Goal: Use online tool/utility: Utilize a website feature to perform a specific function

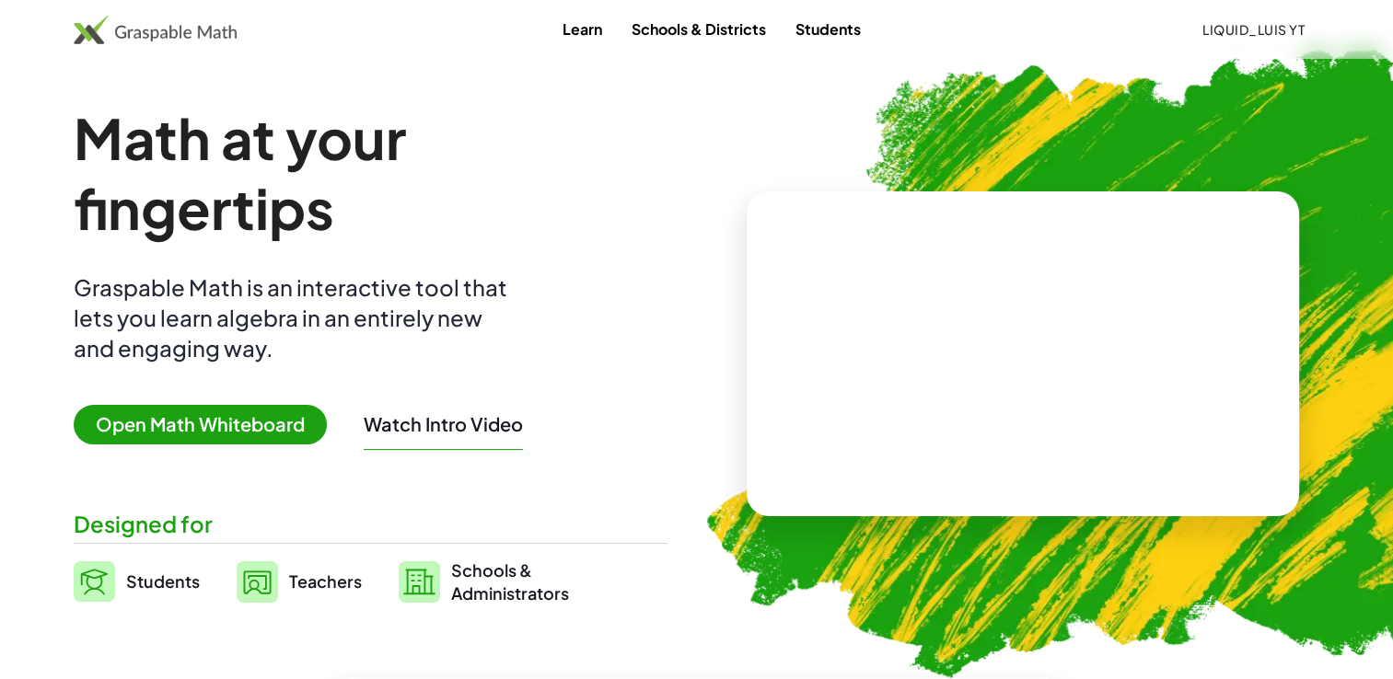
click at [225, 420] on span "Open Math Whiteboard" at bounding box center [200, 425] width 253 height 40
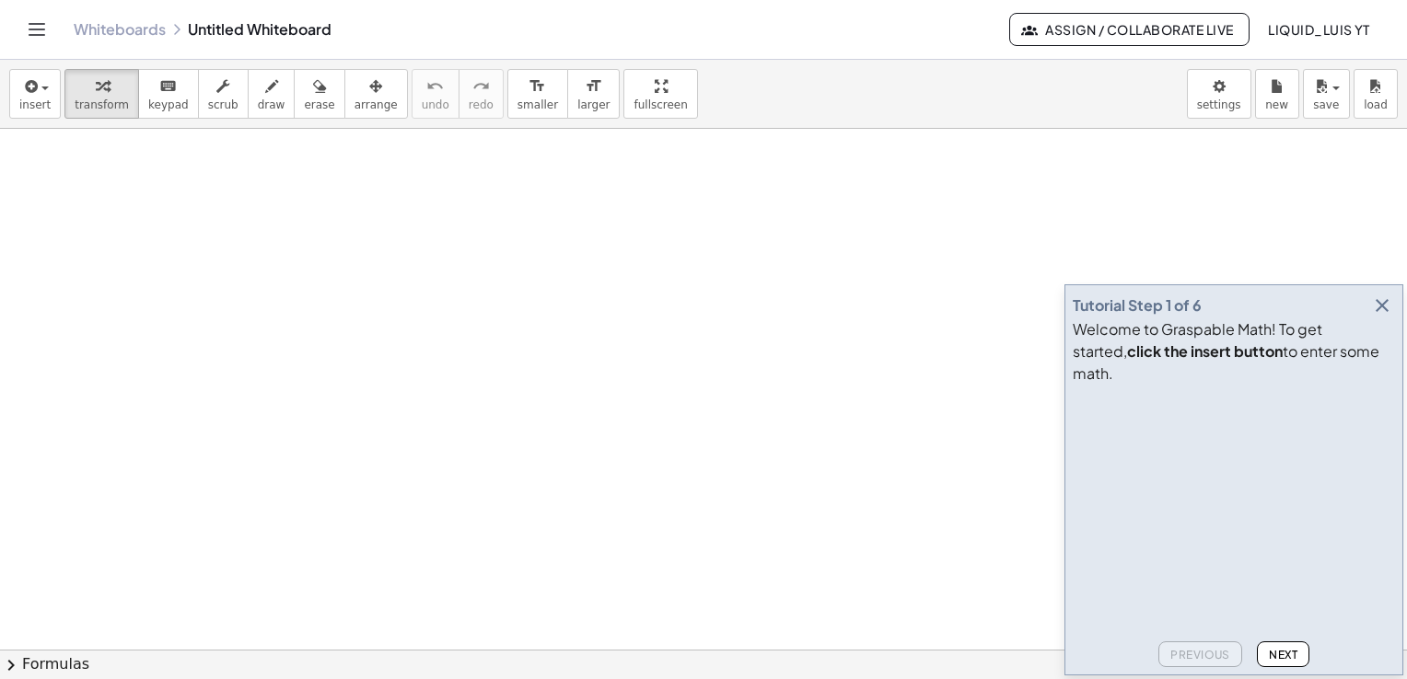
click at [1385, 317] on icon "button" at bounding box center [1382, 306] width 22 height 22
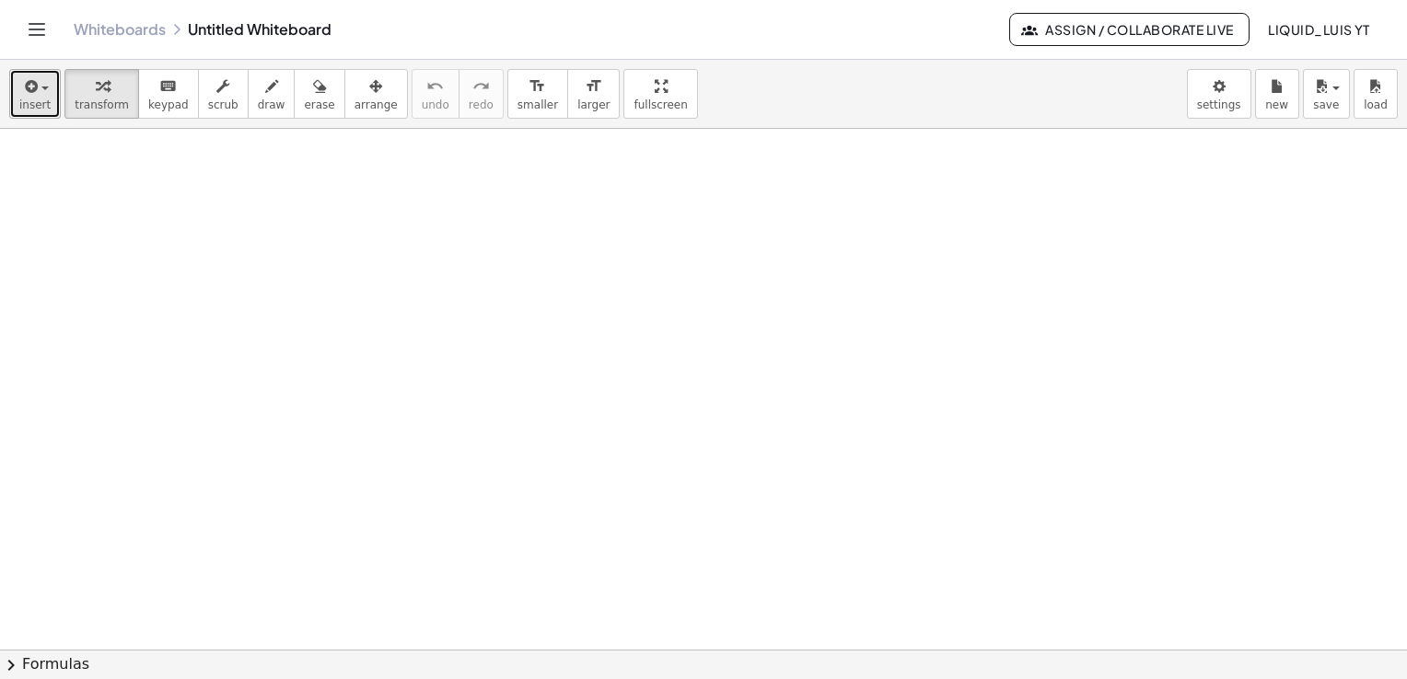
click at [34, 85] on icon "button" at bounding box center [29, 86] width 17 height 22
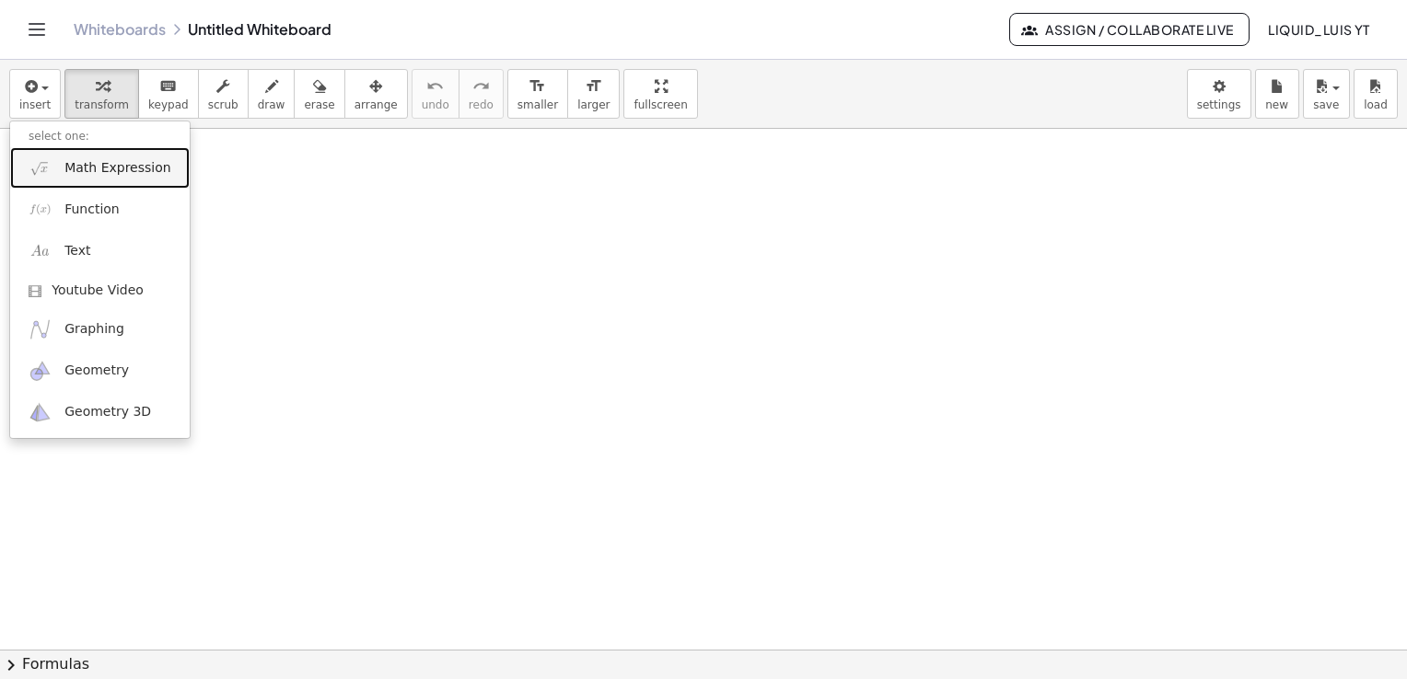
click at [100, 178] on link "Math Expression" at bounding box center [100, 167] width 180 height 41
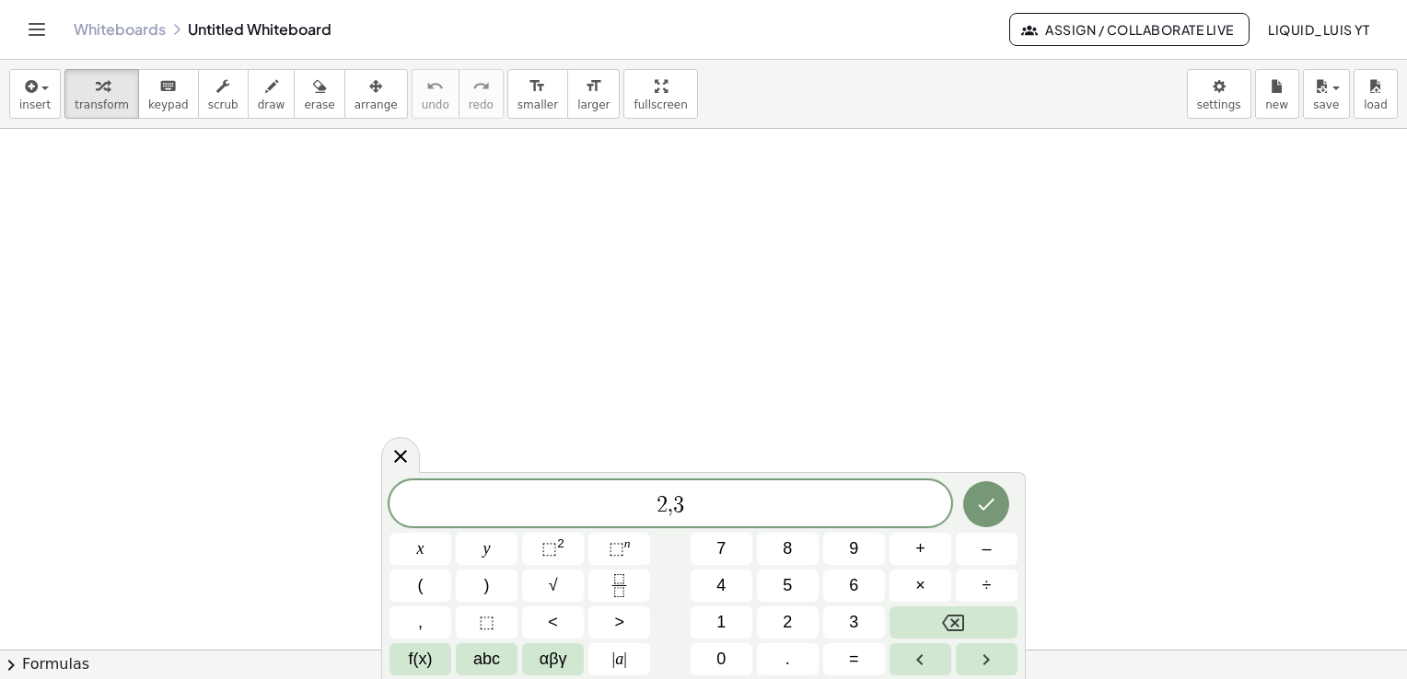
click at [397, 461] on icon at bounding box center [400, 457] width 22 height 22
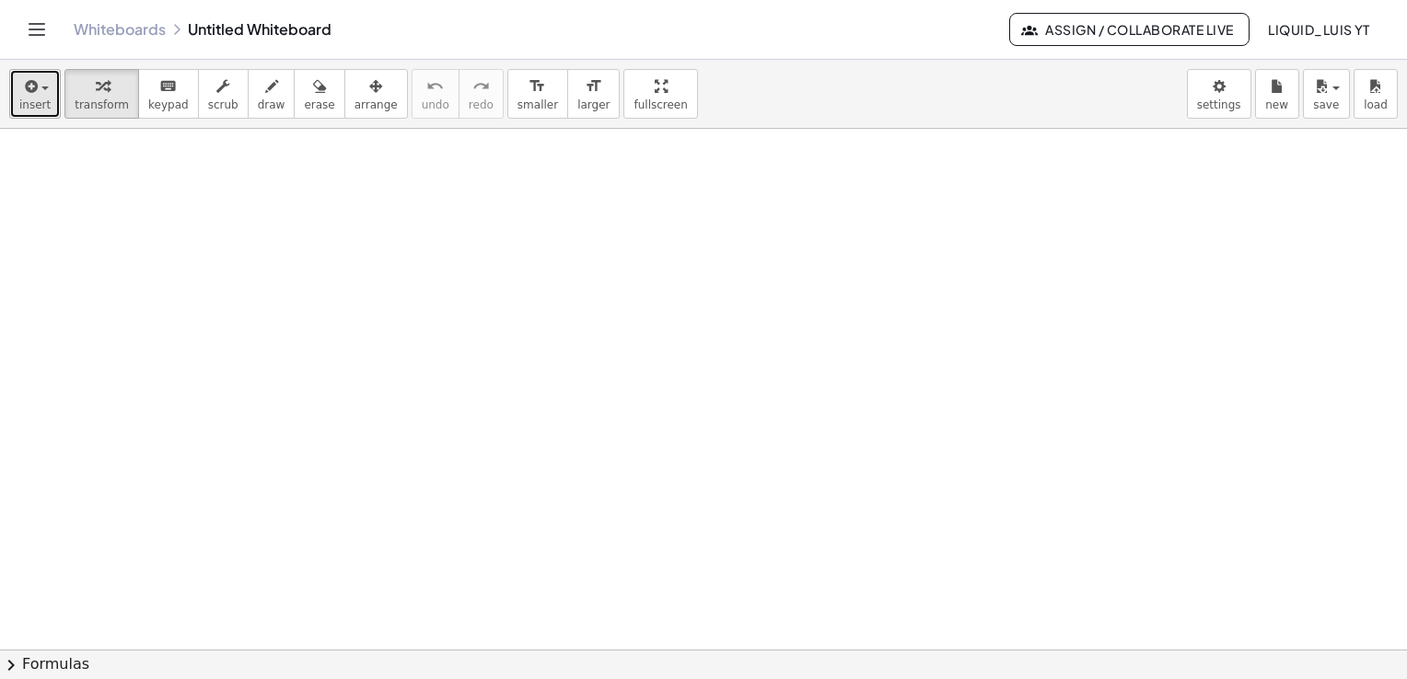
click at [52, 79] on button "insert" at bounding box center [35, 94] width 52 height 50
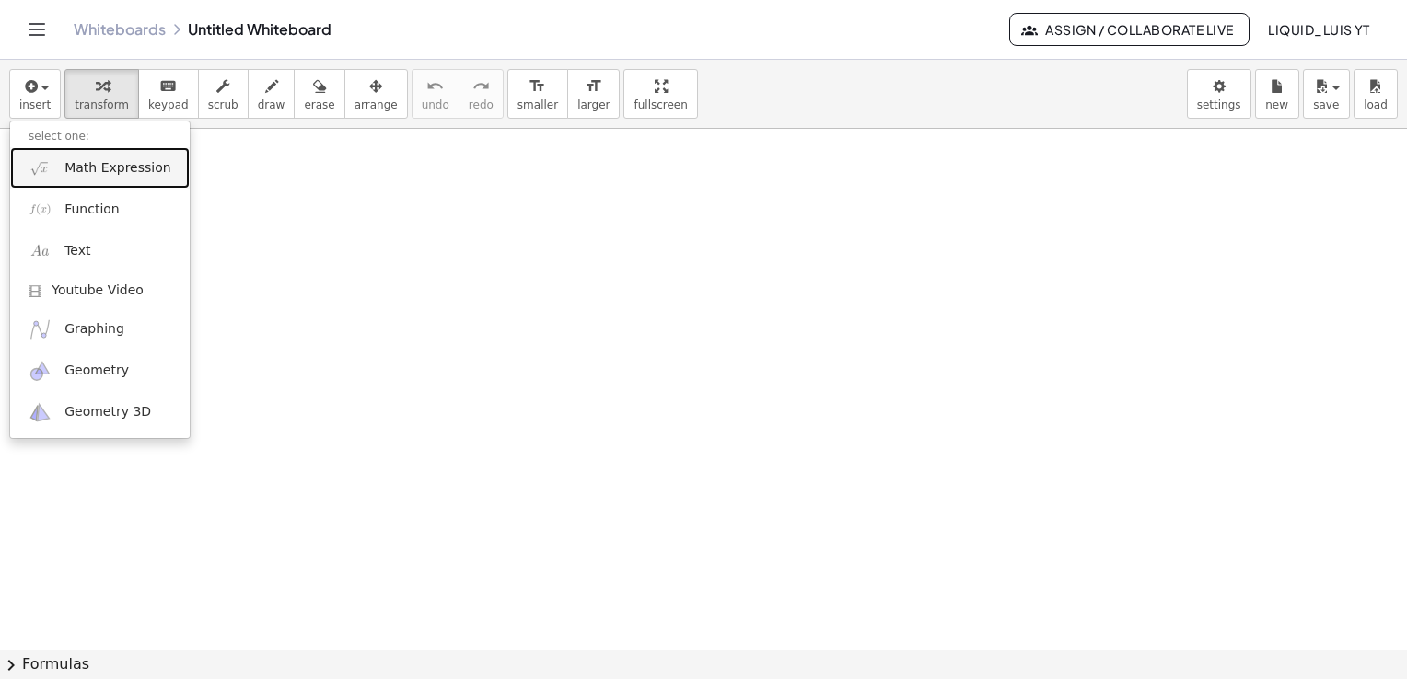
click at [99, 182] on link "Math Expression" at bounding box center [100, 167] width 180 height 41
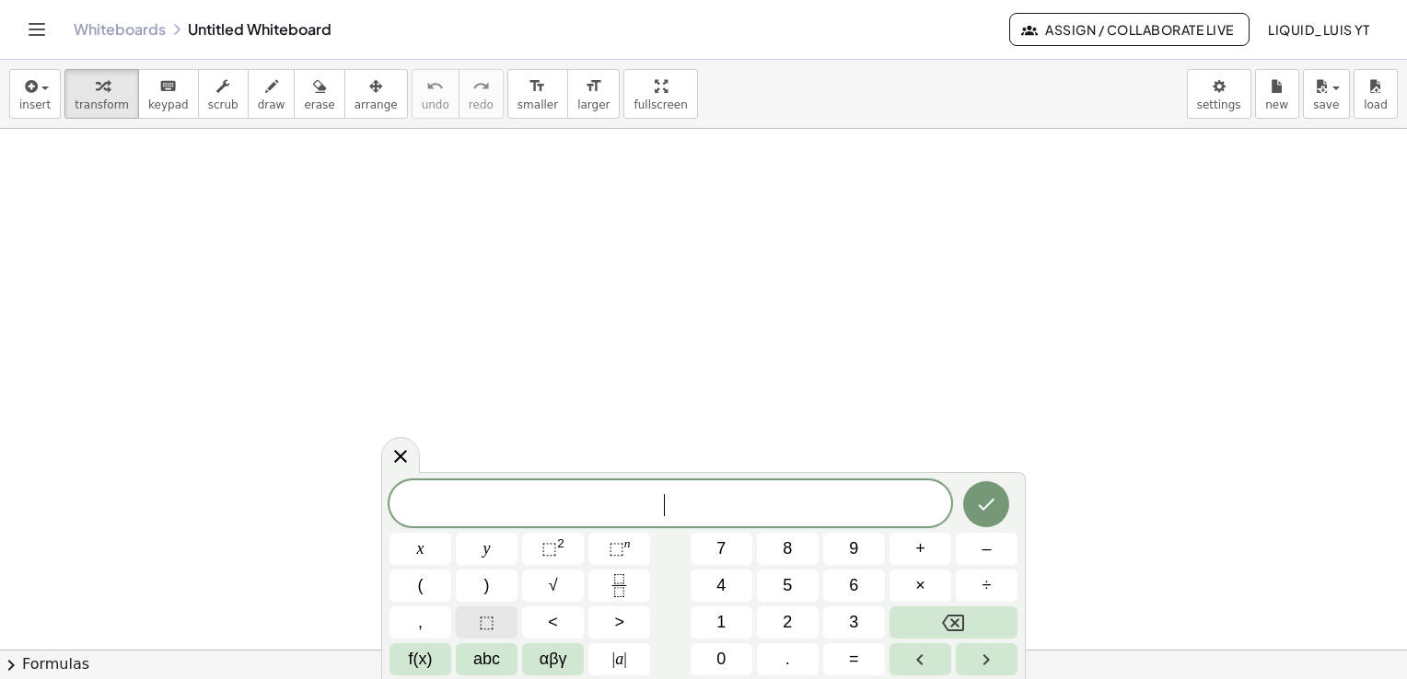
click at [483, 621] on span "⬚" at bounding box center [487, 622] width 16 height 25
click at [676, 508] on span "⬚" at bounding box center [669, 505] width 17 height 22
click at [666, 505] on span "⬚" at bounding box center [669, 505] width 17 height 22
click at [684, 498] on span "​ ⬚" at bounding box center [670, 506] width 562 height 26
click at [788, 614] on span "2" at bounding box center [787, 622] width 9 height 25
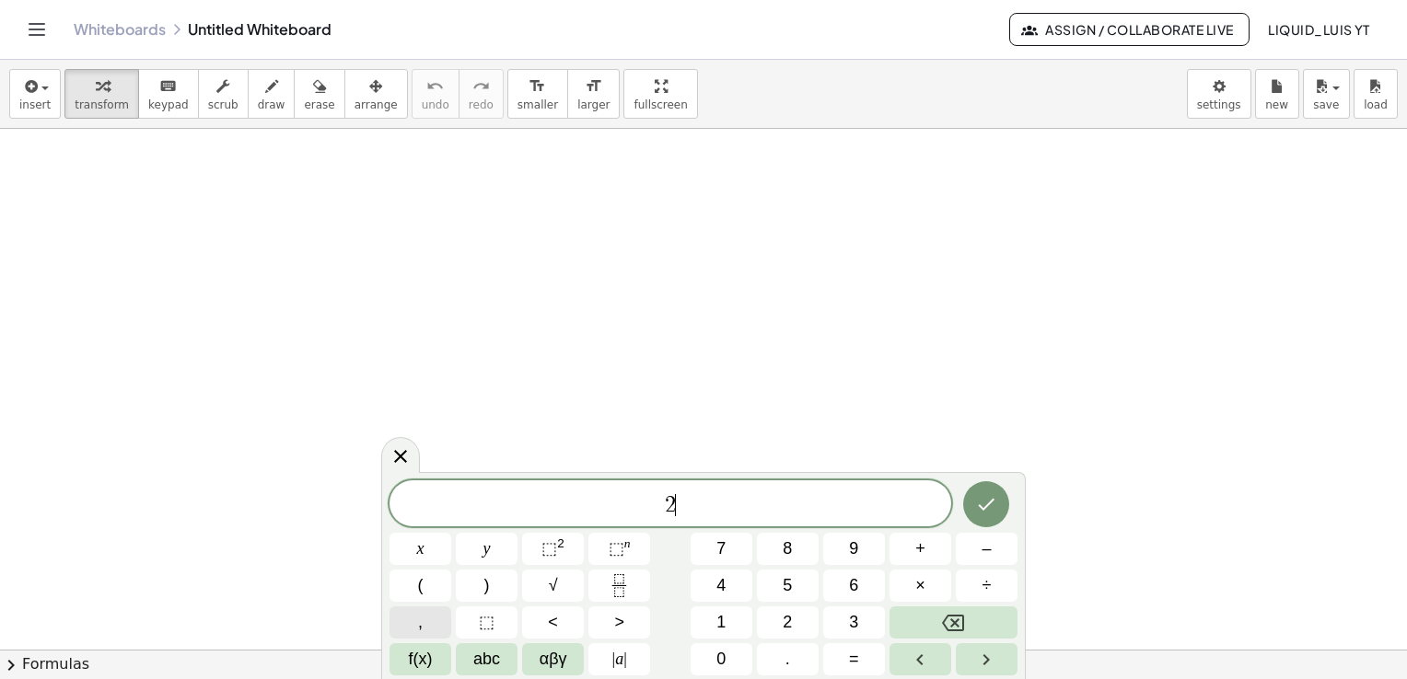
click at [441, 633] on button "," at bounding box center [420, 623] width 62 height 32
click at [842, 633] on button "3" at bounding box center [854, 623] width 62 height 32
drag, startPoint x: 635, startPoint y: 506, endPoint x: 649, endPoint y: 505, distance: 13.9
click at [639, 506] on span "​ 2 , 3" at bounding box center [670, 506] width 562 height 26
click at [969, 552] on button "–" at bounding box center [987, 549] width 62 height 32
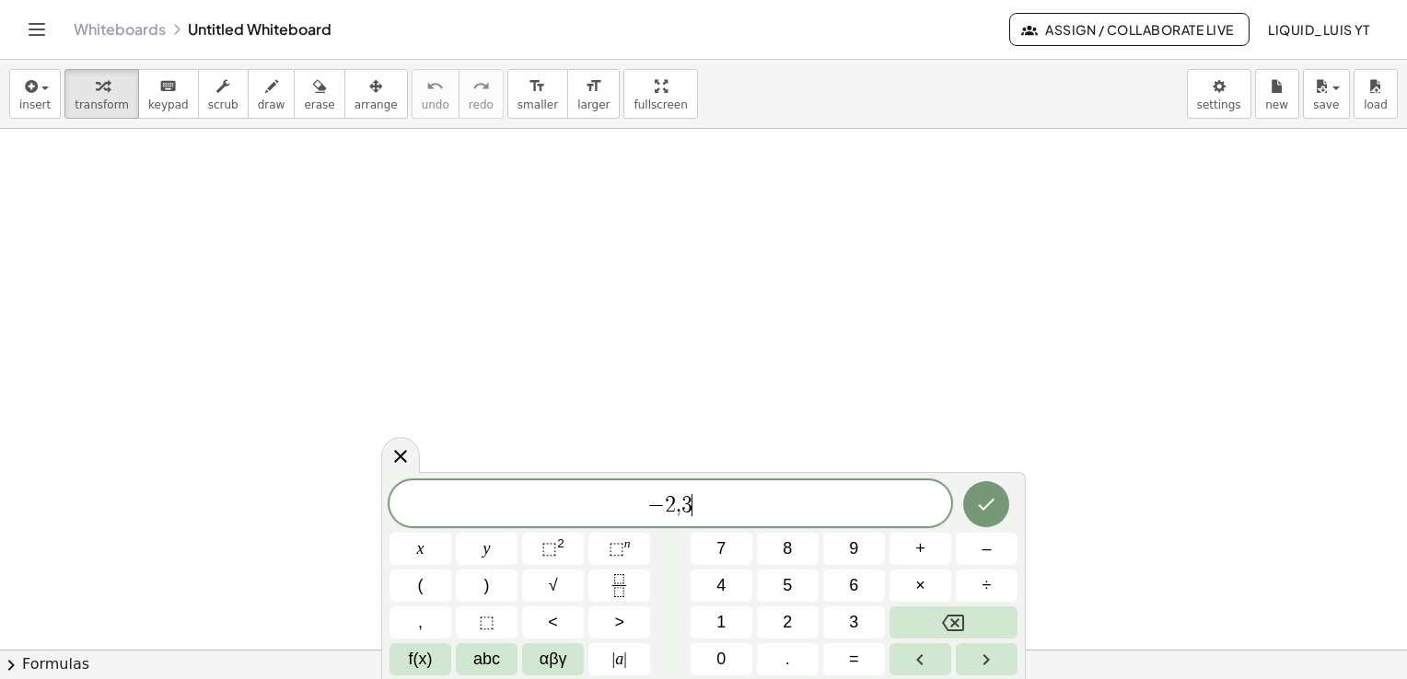
drag, startPoint x: 770, startPoint y: 495, endPoint x: 813, endPoint y: 518, distance: 49.0
click at [772, 494] on span "− 2 , 3 ​" at bounding box center [670, 506] width 562 height 26
click at [993, 558] on button "–" at bounding box center [987, 549] width 62 height 32
click at [801, 585] on button "5" at bounding box center [788, 586] width 62 height 32
click at [991, 668] on icon "Right arrow" at bounding box center [986, 660] width 22 height 22
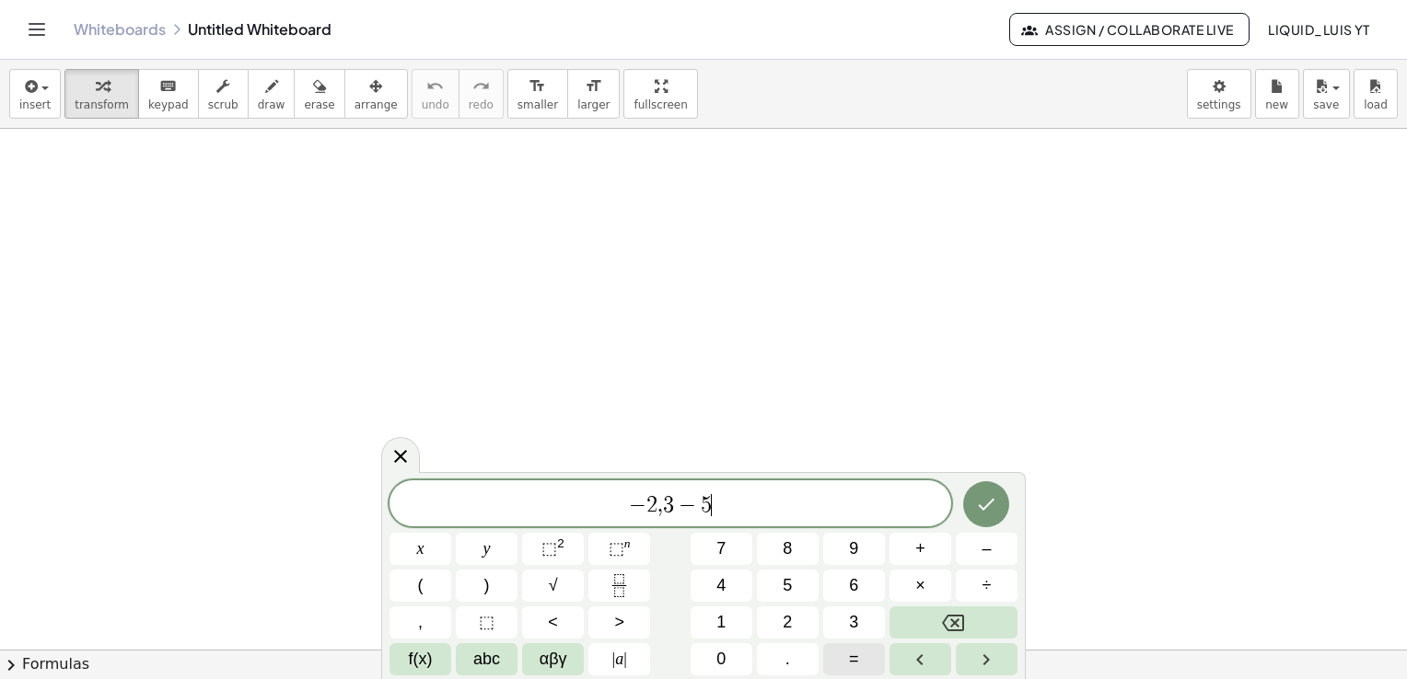
click at [868, 662] on button "=" at bounding box center [854, 660] width 62 height 32
click at [978, 506] on icon "Done" at bounding box center [986, 504] width 22 height 22
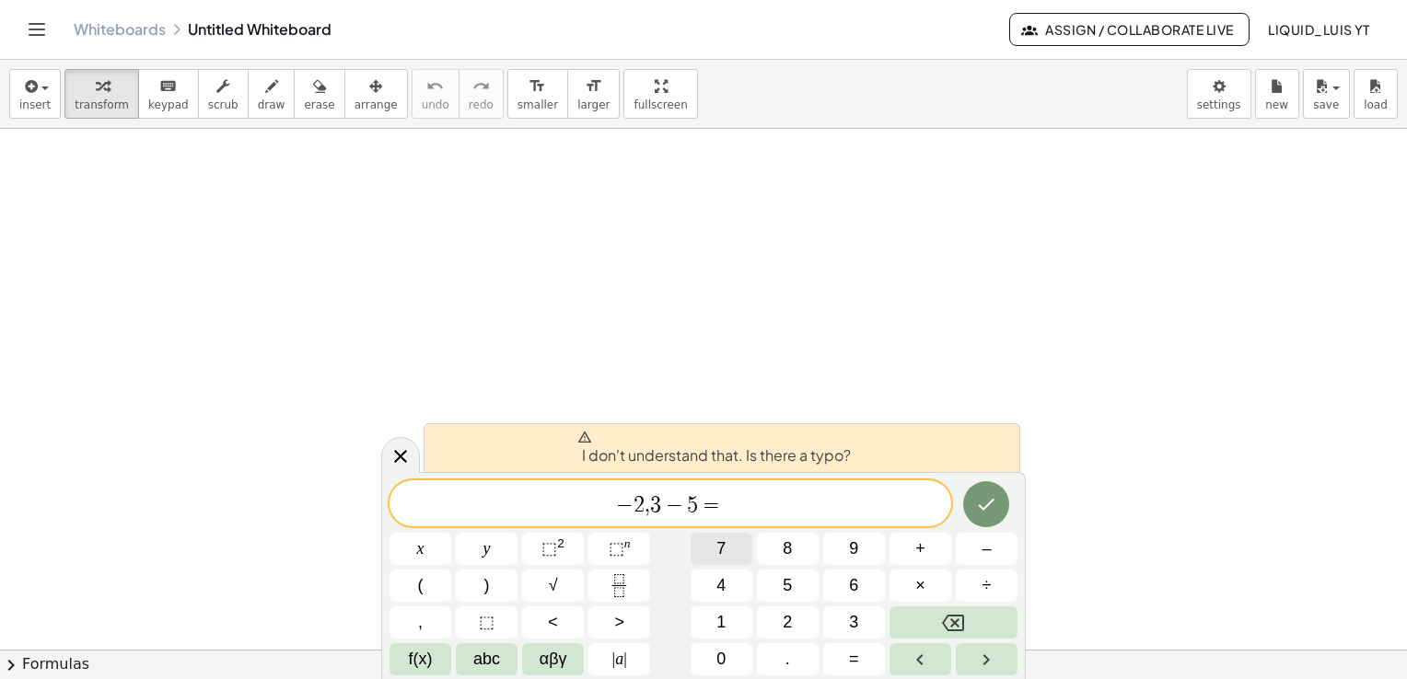
click at [726, 546] on button "7" at bounding box center [722, 549] width 62 height 32
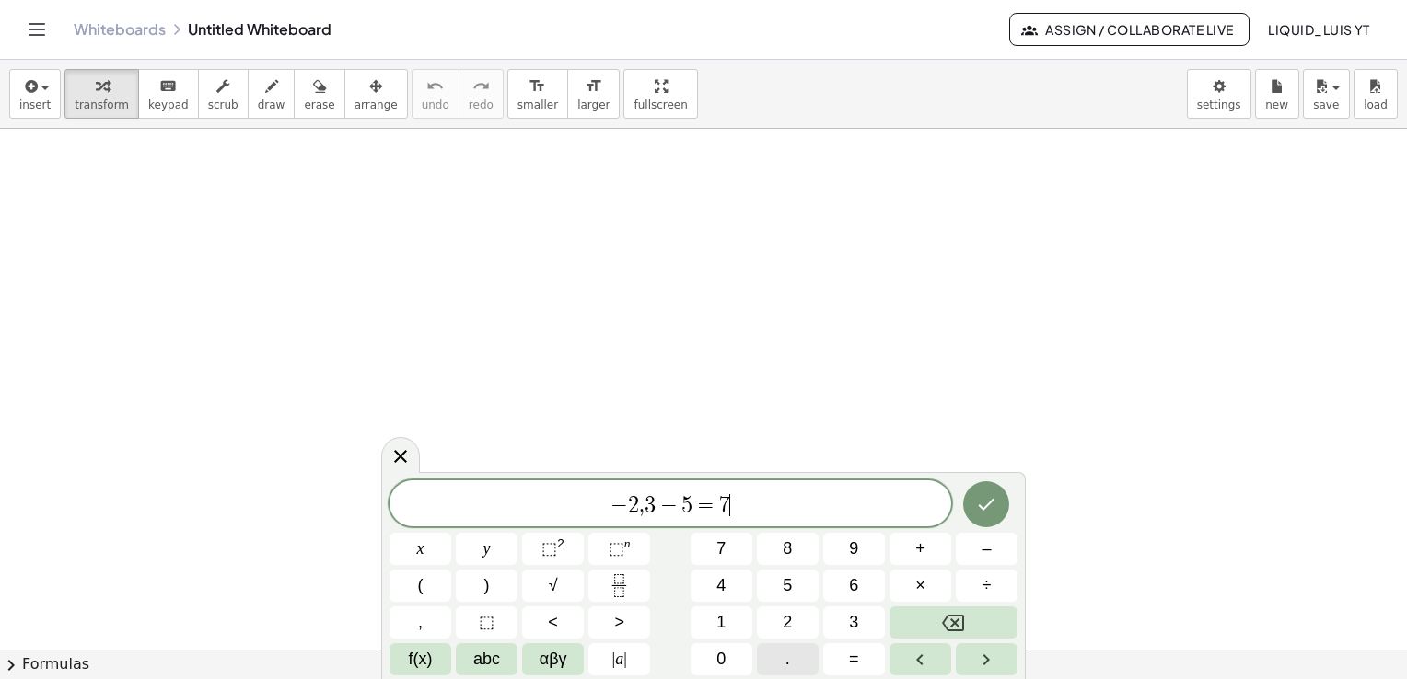
click at [795, 656] on button "." at bounding box center [788, 660] width 62 height 32
click at [851, 623] on span "3" at bounding box center [853, 622] width 9 height 25
click at [979, 516] on button "Done" at bounding box center [986, 505] width 46 height 46
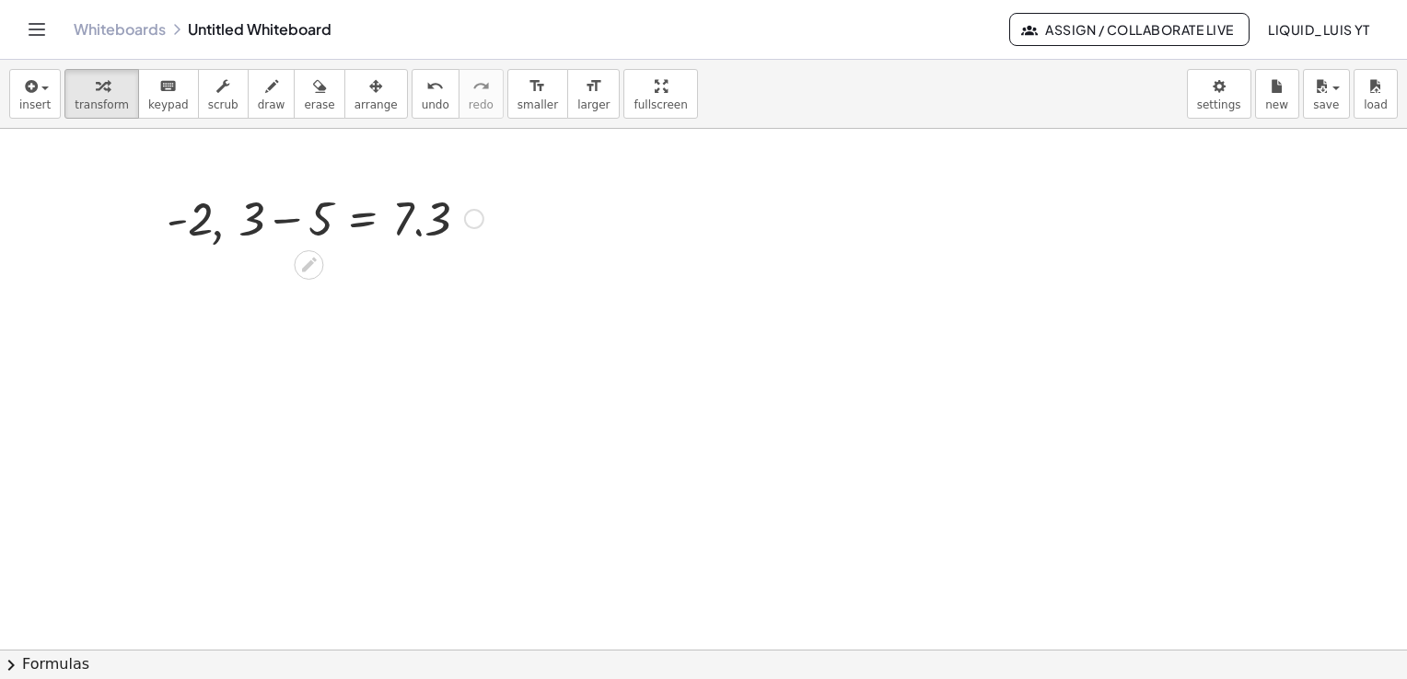
click at [427, 230] on div at bounding box center [324, 217] width 335 height 63
drag, startPoint x: 319, startPoint y: 238, endPoint x: 198, endPoint y: 302, distance: 137.6
drag, startPoint x: 324, startPoint y: 225, endPoint x: 186, endPoint y: 267, distance: 144.5
drag, startPoint x: 291, startPoint y: 265, endPoint x: 185, endPoint y: 271, distance: 106.0
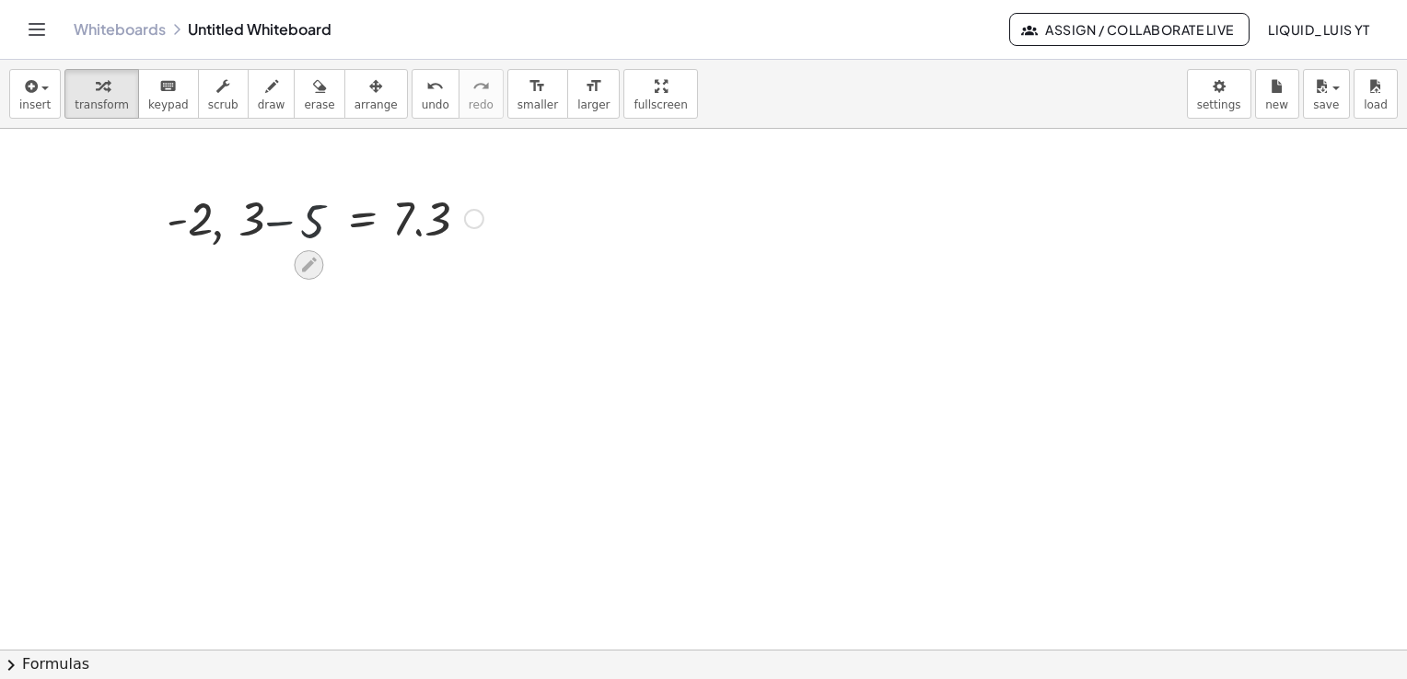
click at [313, 256] on icon at bounding box center [308, 264] width 19 height 19
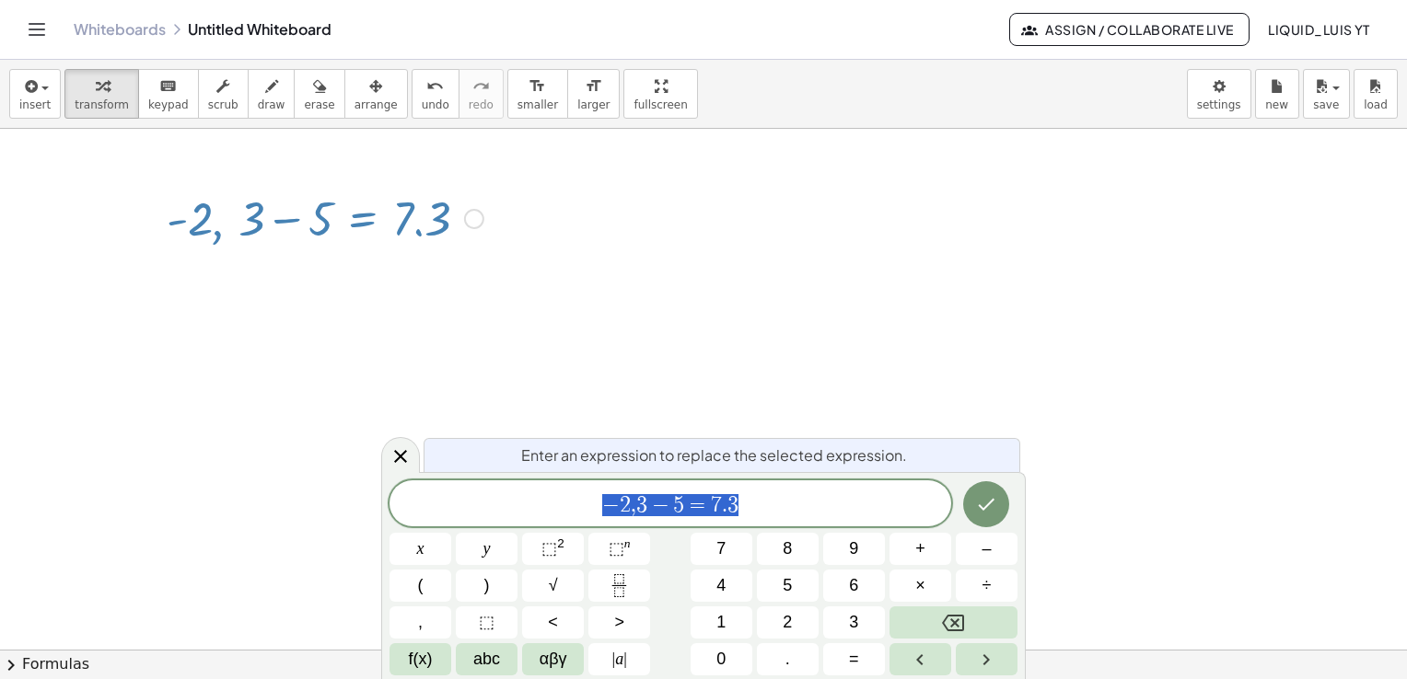
drag, startPoint x: 306, startPoint y: 245, endPoint x: 740, endPoint y: 430, distance: 472.3
drag, startPoint x: 670, startPoint y: 517, endPoint x: 778, endPoint y: 506, distance: 108.2
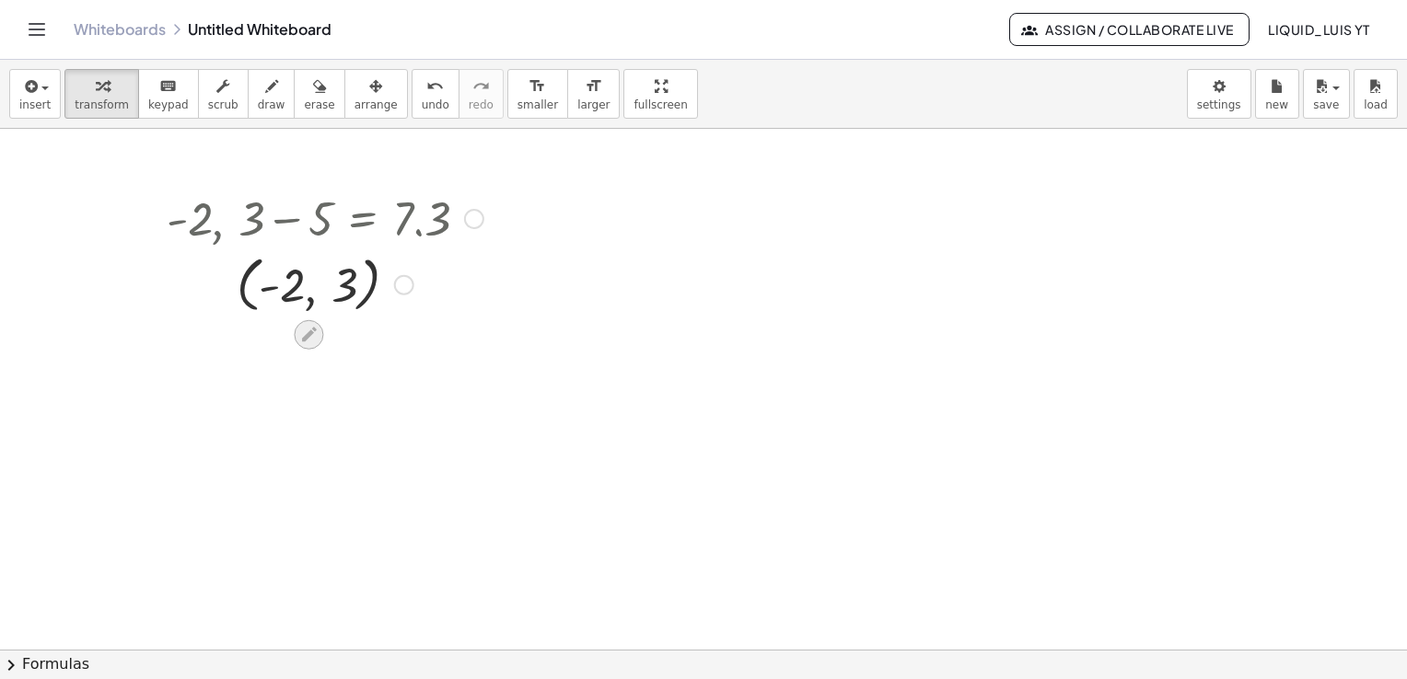
click at [310, 341] on icon at bounding box center [308, 334] width 19 height 19
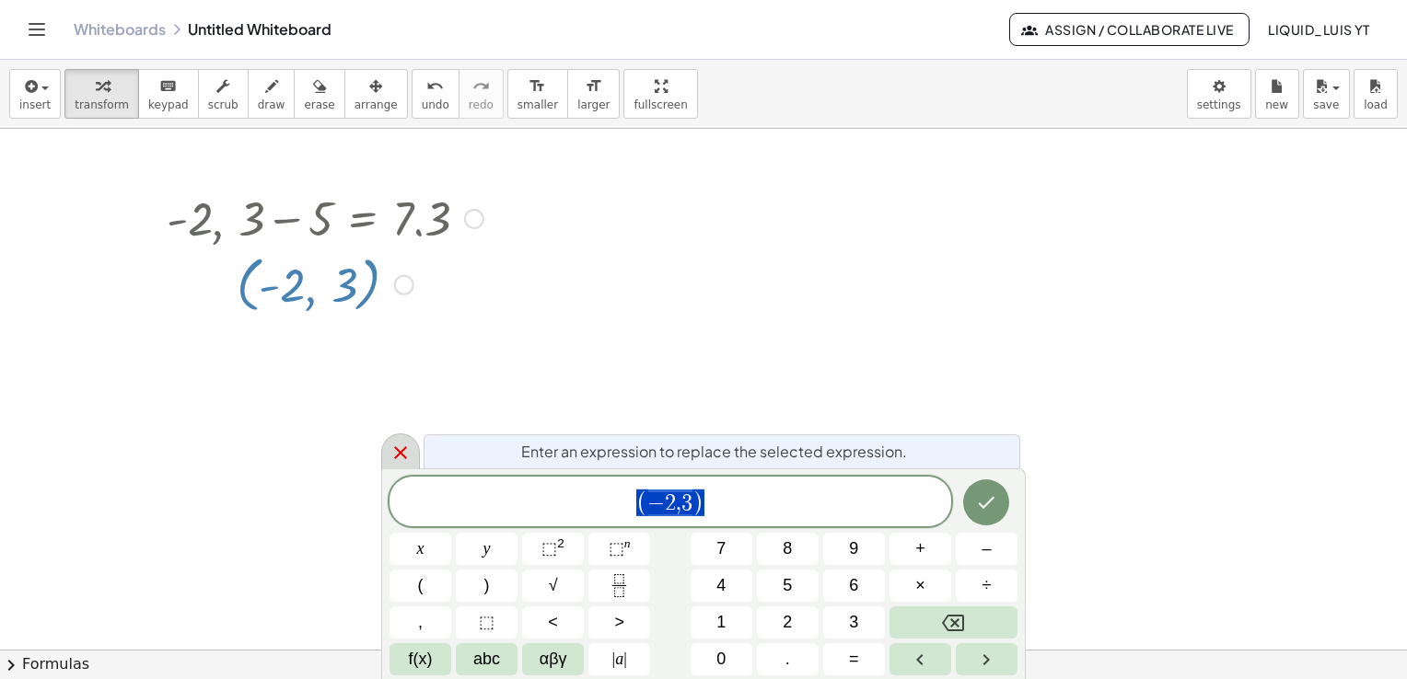
click at [398, 455] on icon at bounding box center [400, 453] width 13 height 13
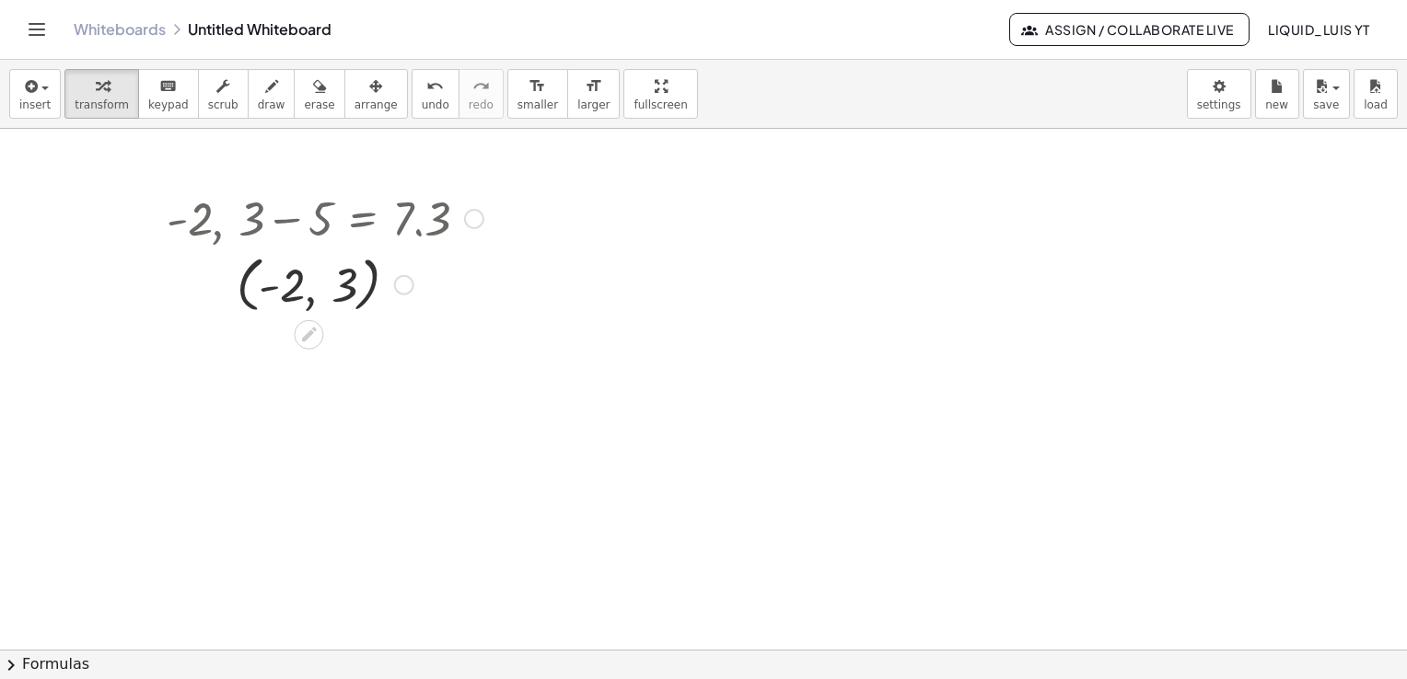
click at [399, 280] on div at bounding box center [404, 285] width 20 height 20
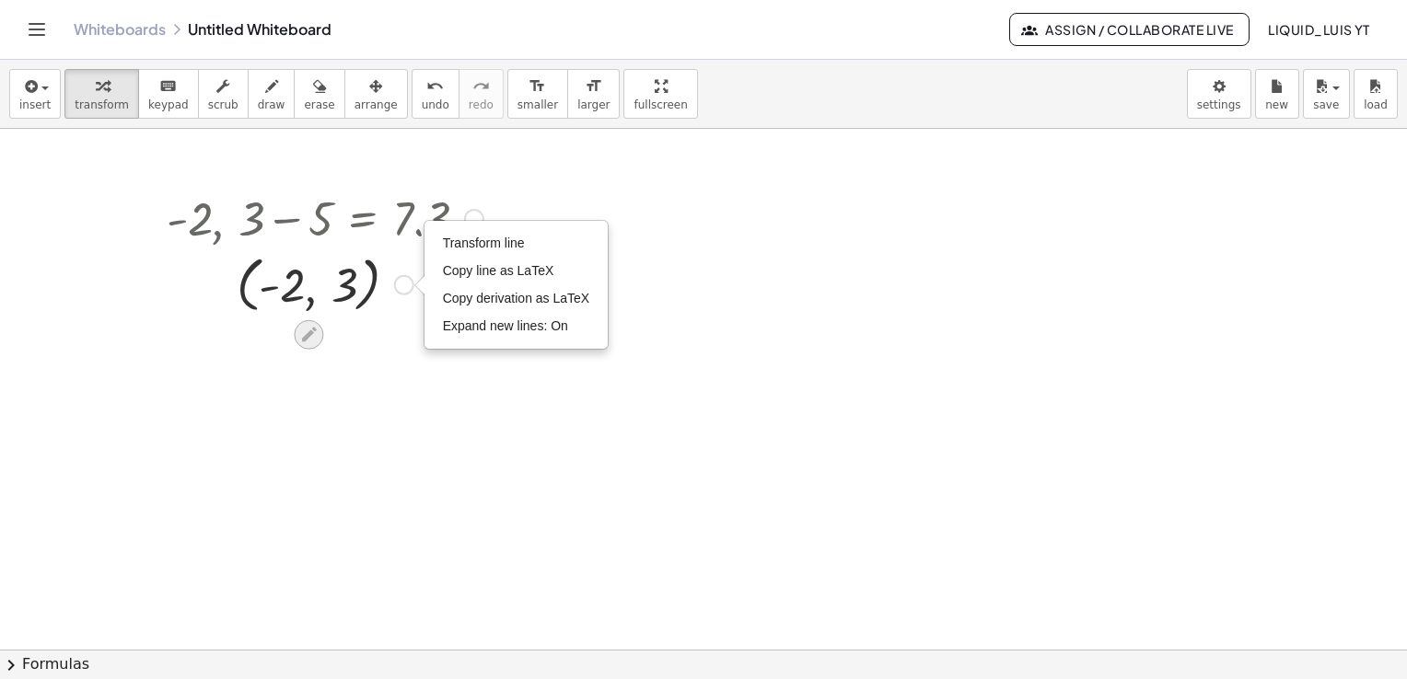
click at [295, 336] on div at bounding box center [308, 333] width 29 height 29
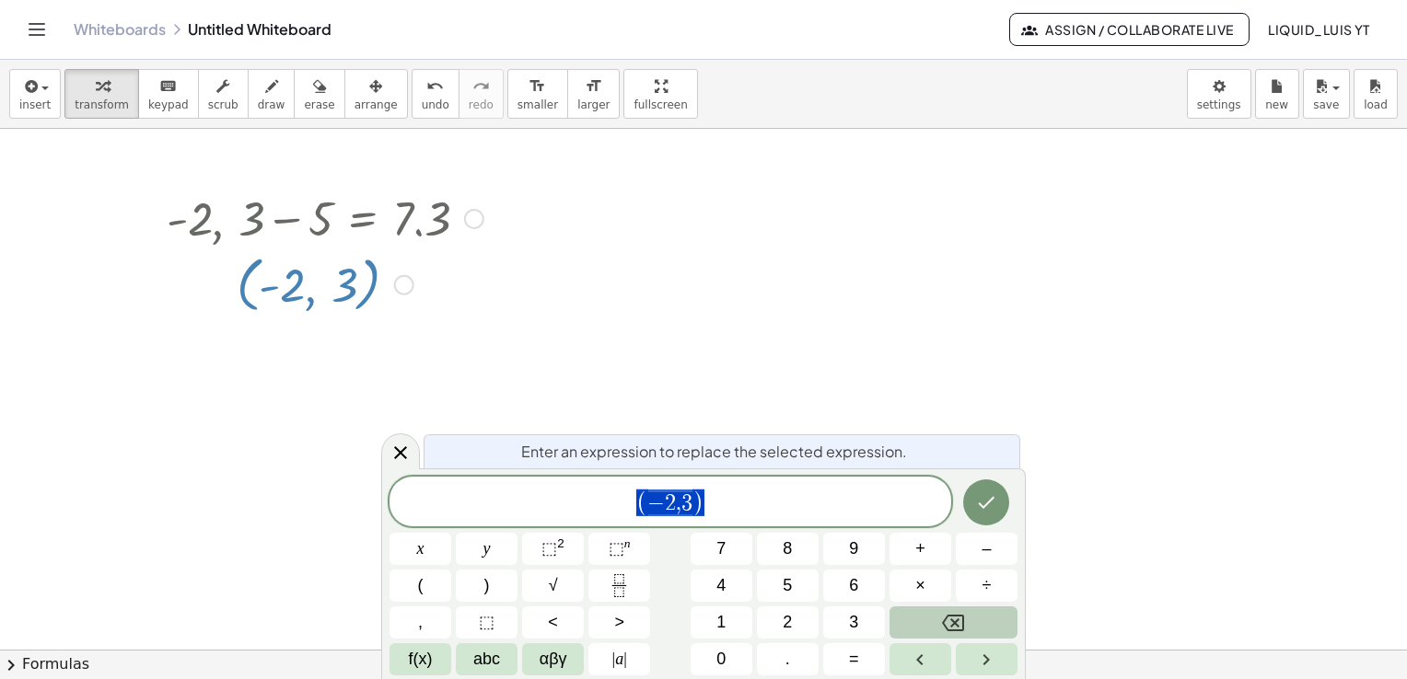
click at [929, 619] on button "Backspace" at bounding box center [953, 623] width 128 height 32
click at [928, 619] on button "Backspace" at bounding box center [953, 623] width 128 height 32
click at [425, 460] on div "Enter an expression to replace the selected expression." at bounding box center [722, 455] width 597 height 34
click at [401, 458] on icon at bounding box center [400, 455] width 13 height 13
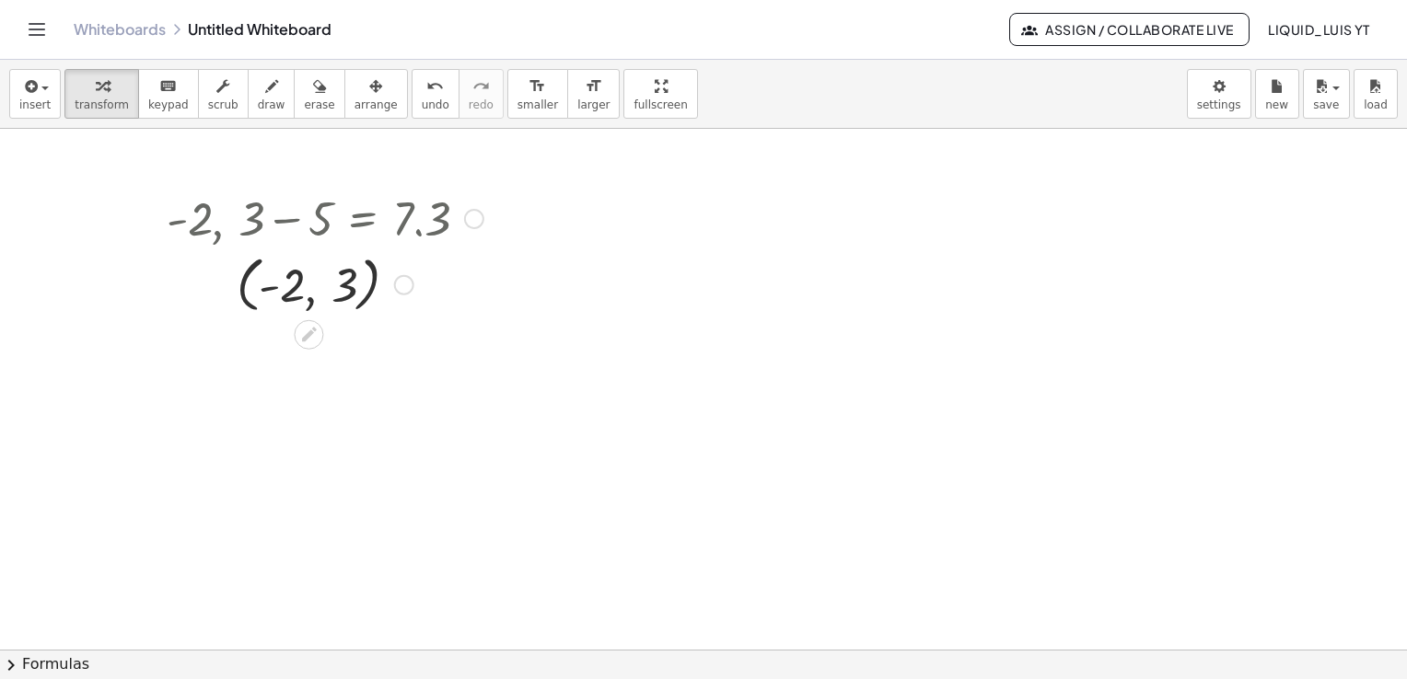
drag, startPoint x: 474, startPoint y: 208, endPoint x: 461, endPoint y: 184, distance: 27.2
click at [308, 219] on div ", - 2 , + 3 − 5 = 7.3" at bounding box center [308, 219] width 0 height 0
drag, startPoint x: 177, startPoint y: 200, endPoint x: 446, endPoint y: 256, distance: 274.6
click at [308, 219] on div ", - 2 , + 3 − 5 = 7.3 Go back to this line Copy line as LaTeX Copy derivation a…" at bounding box center [308, 219] width 0 height 0
click at [308, 334] on icon at bounding box center [309, 334] width 15 height 15
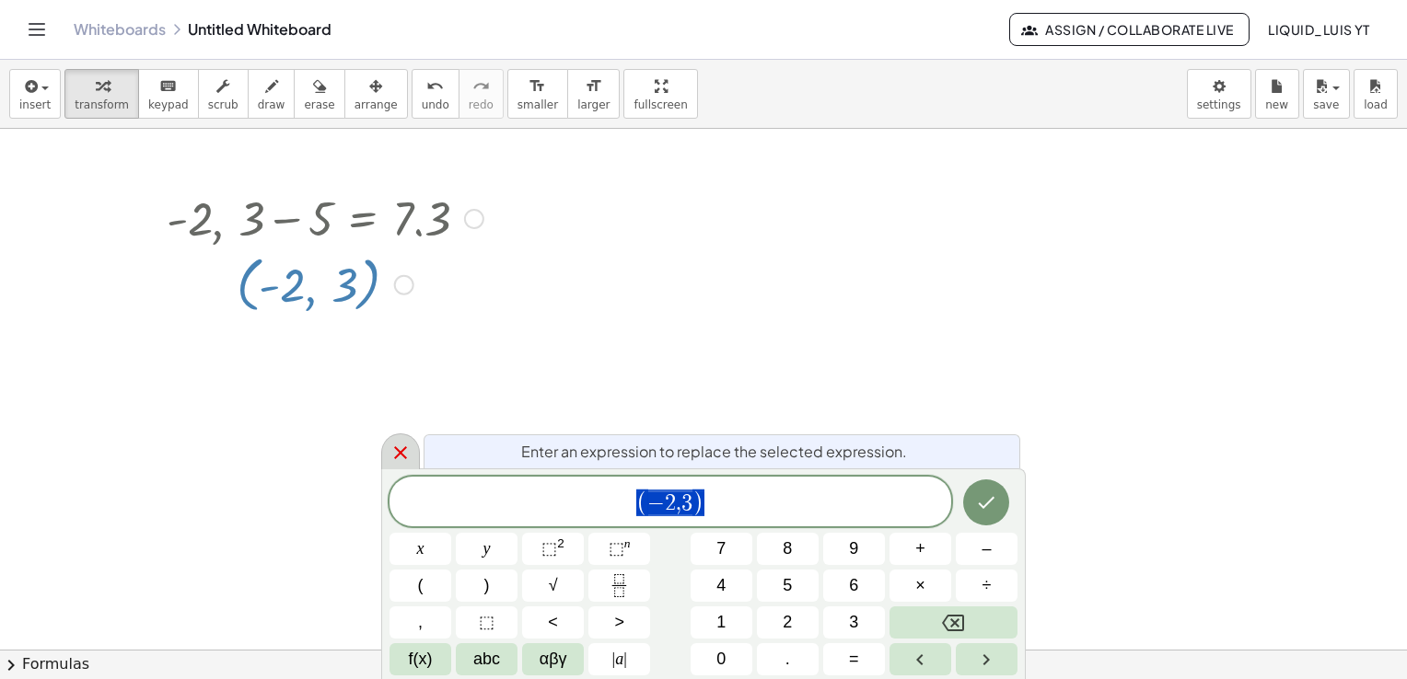
click at [409, 456] on icon at bounding box center [400, 453] width 22 height 22
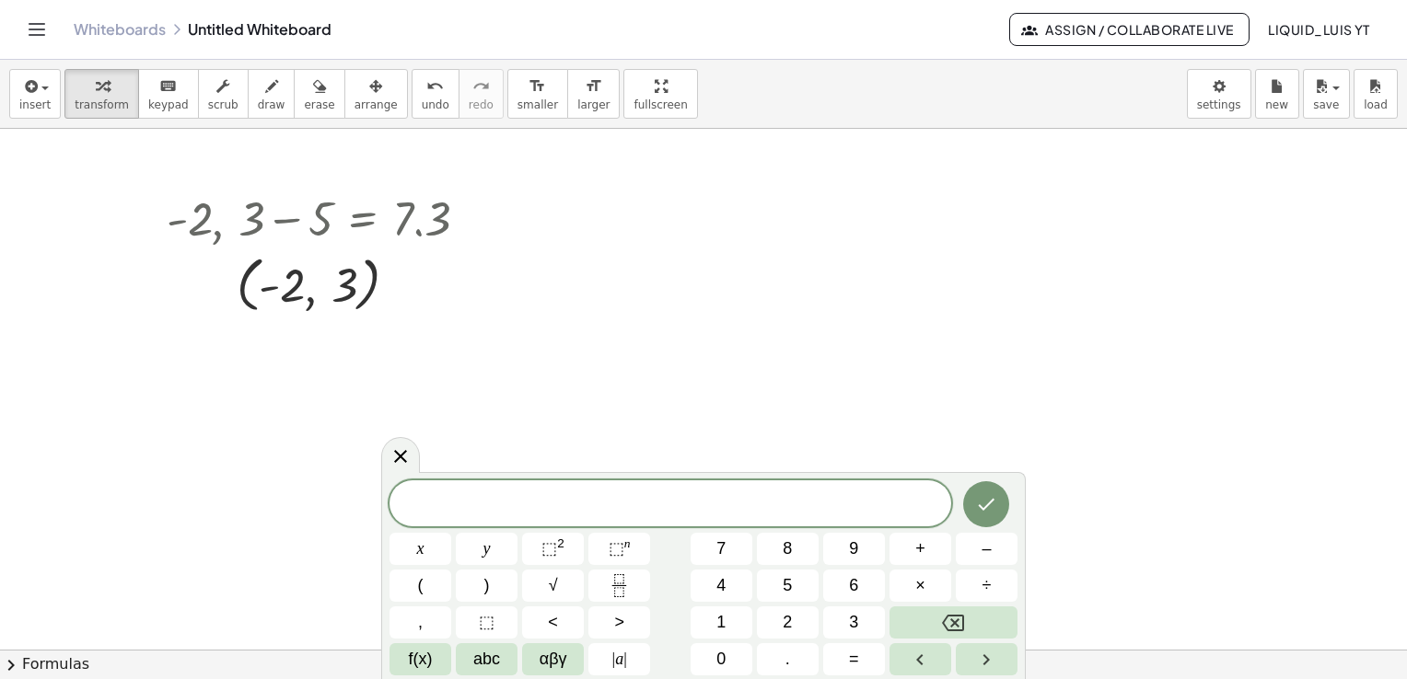
click at [398, 451] on icon at bounding box center [400, 457] width 22 height 22
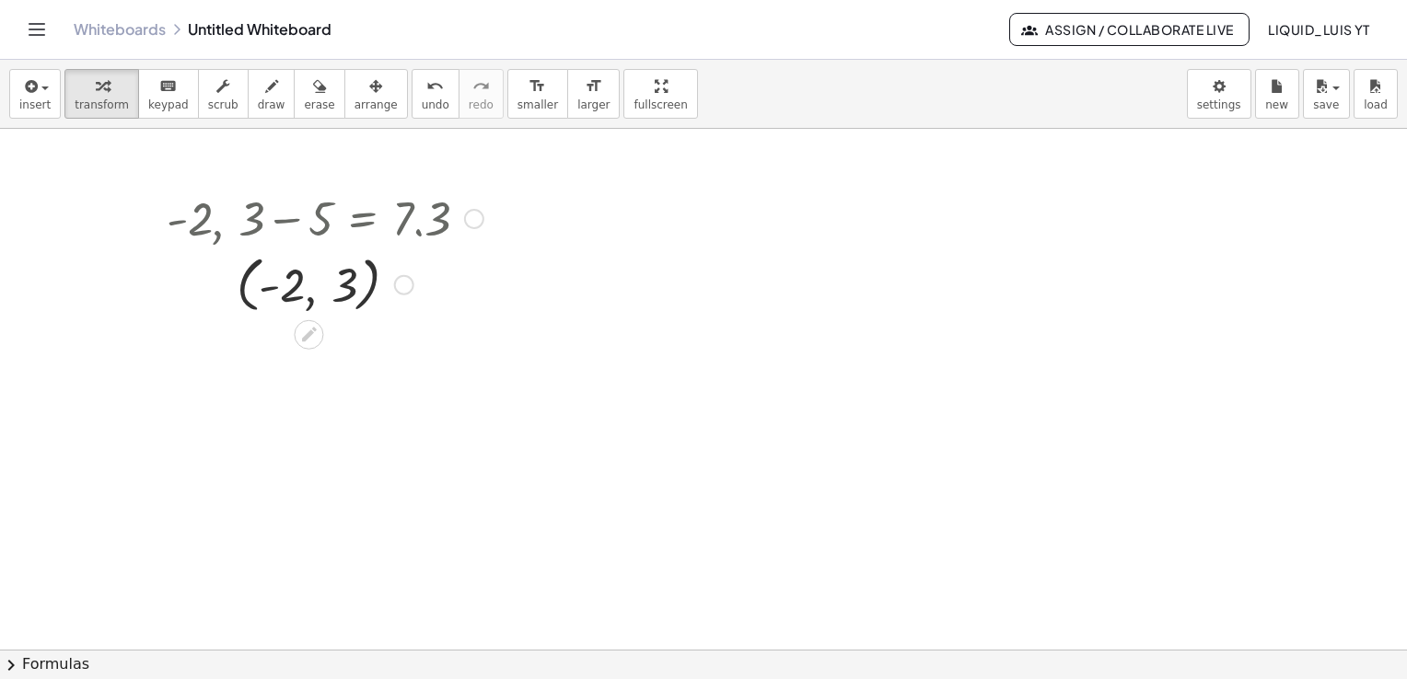
click at [320, 335] on div at bounding box center [308, 333] width 29 height 29
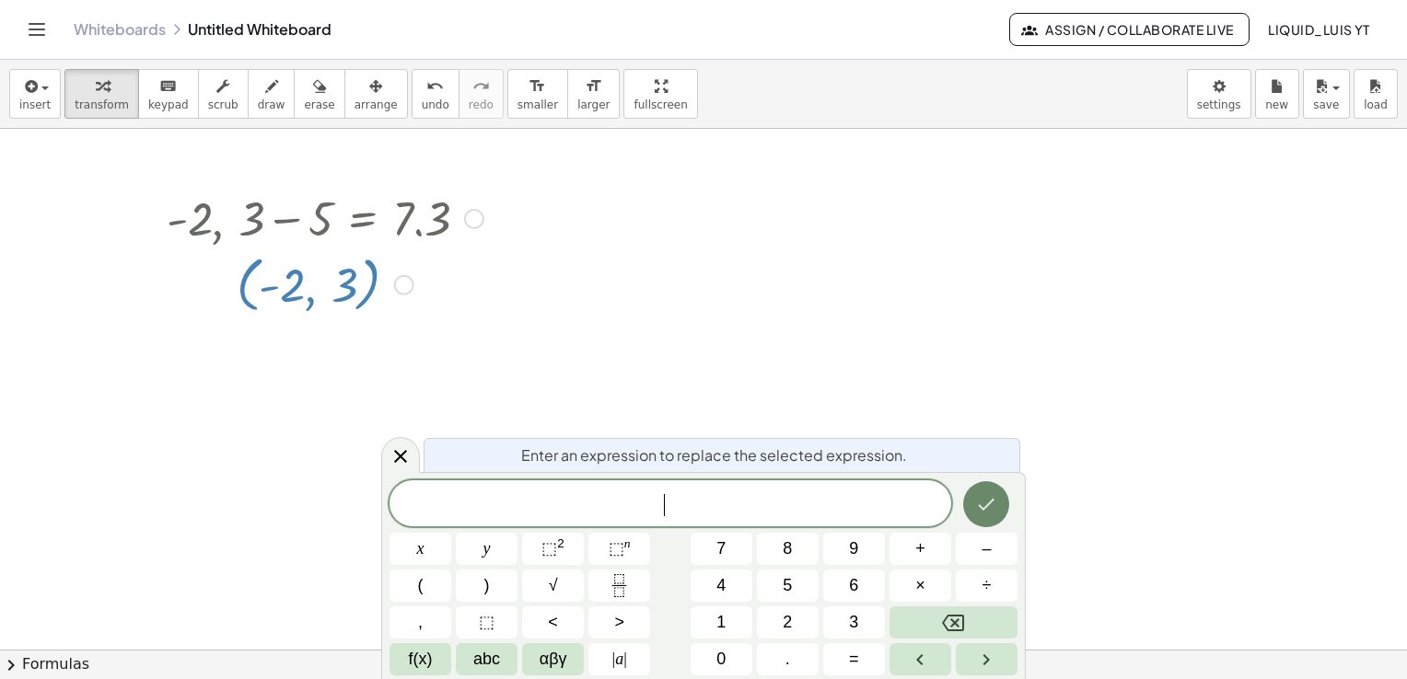
click at [996, 499] on icon "Done" at bounding box center [986, 504] width 22 height 22
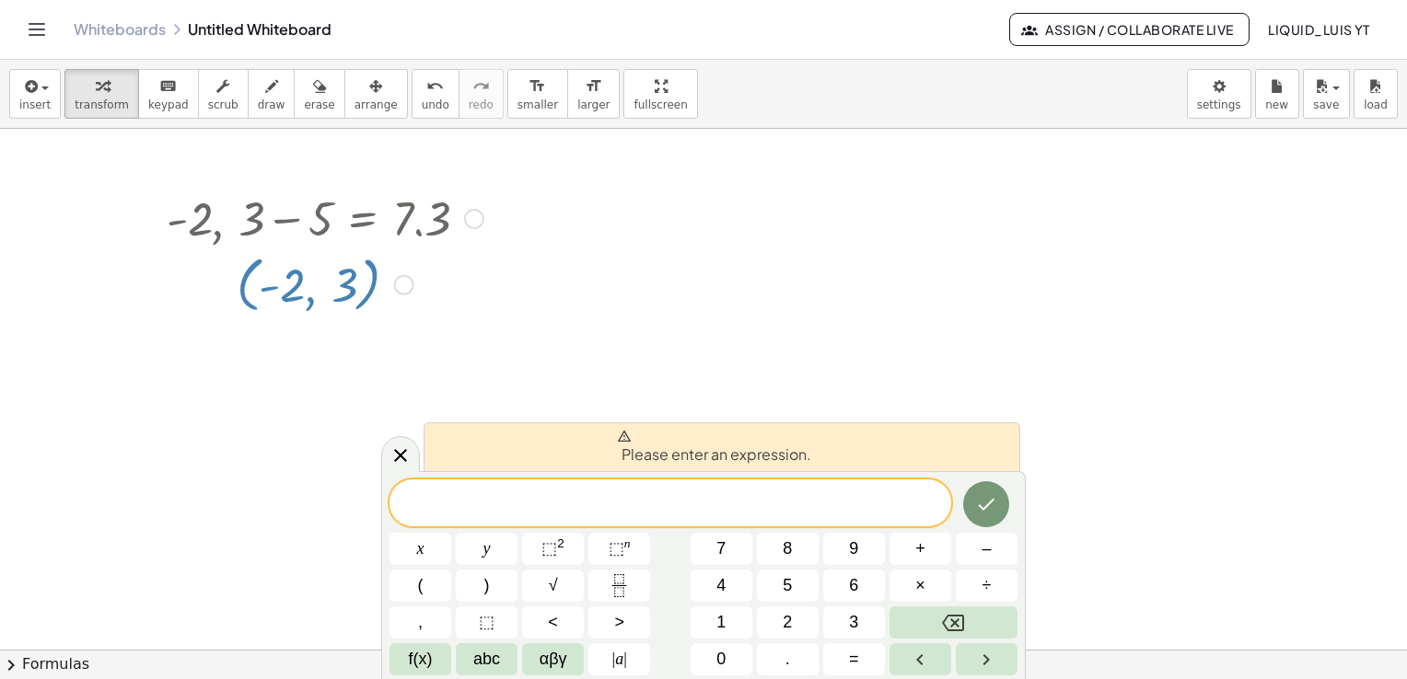
drag, startPoint x: 387, startPoint y: 447, endPoint x: 371, endPoint y: 403, distance: 46.0
click at [384, 444] on div at bounding box center [400, 454] width 39 height 36
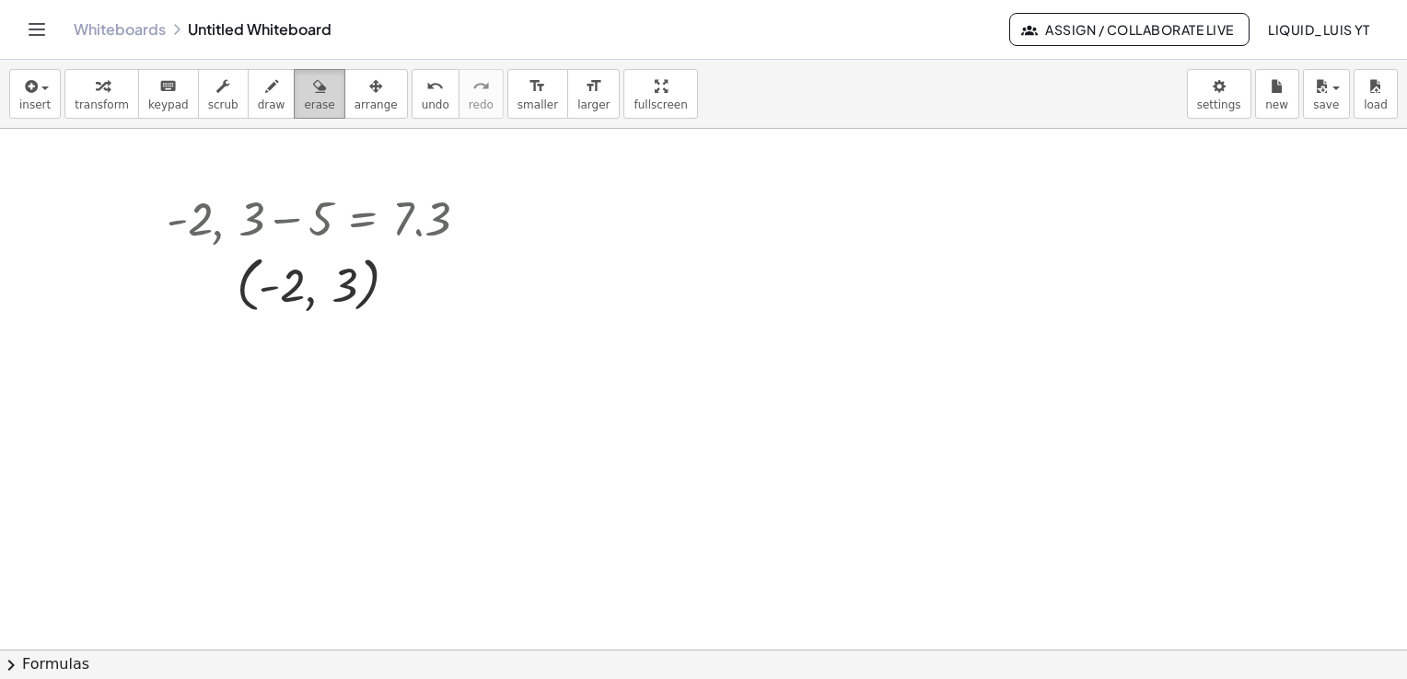
click at [304, 87] on div "button" at bounding box center [319, 86] width 30 height 22
drag, startPoint x: 273, startPoint y: 208, endPoint x: 273, endPoint y: 251, distance: 43.3
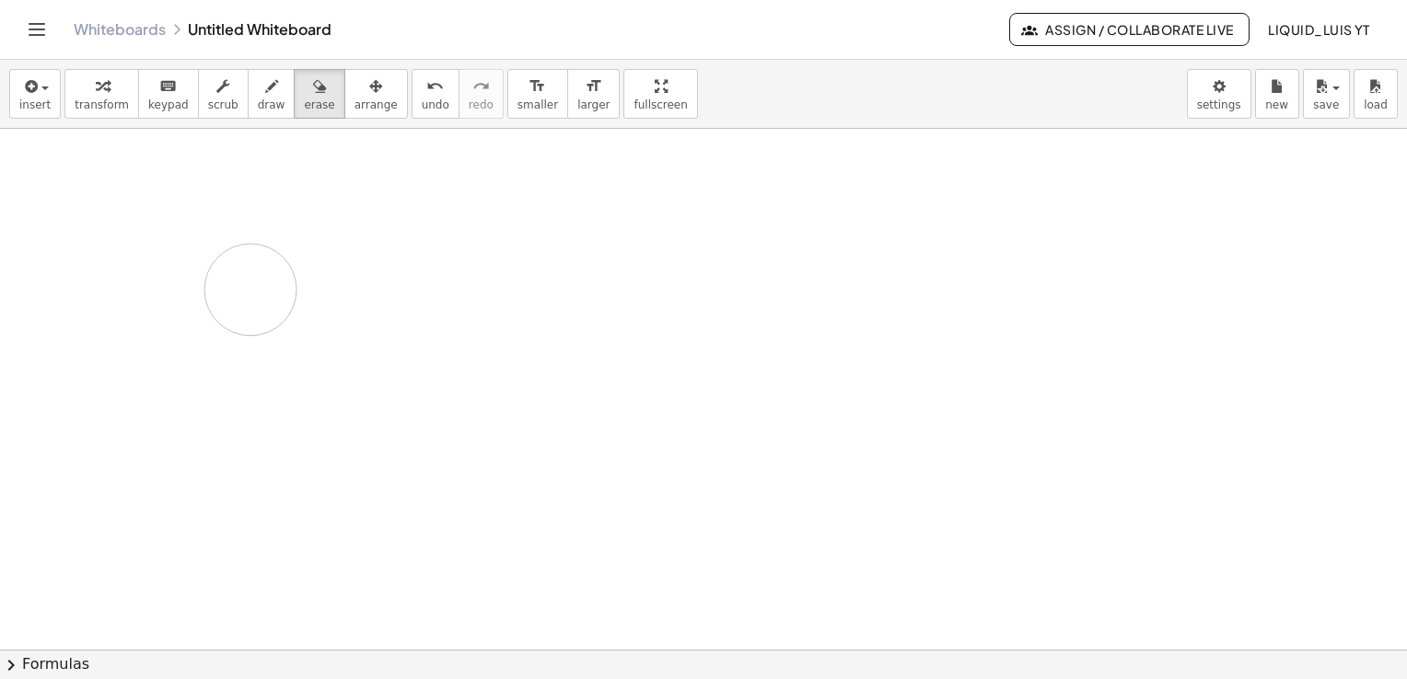
drag, startPoint x: 192, startPoint y: 237, endPoint x: 177, endPoint y: 243, distance: 16.1
drag, startPoint x: 267, startPoint y: 208, endPoint x: 324, endPoint y: 289, distance: 99.1
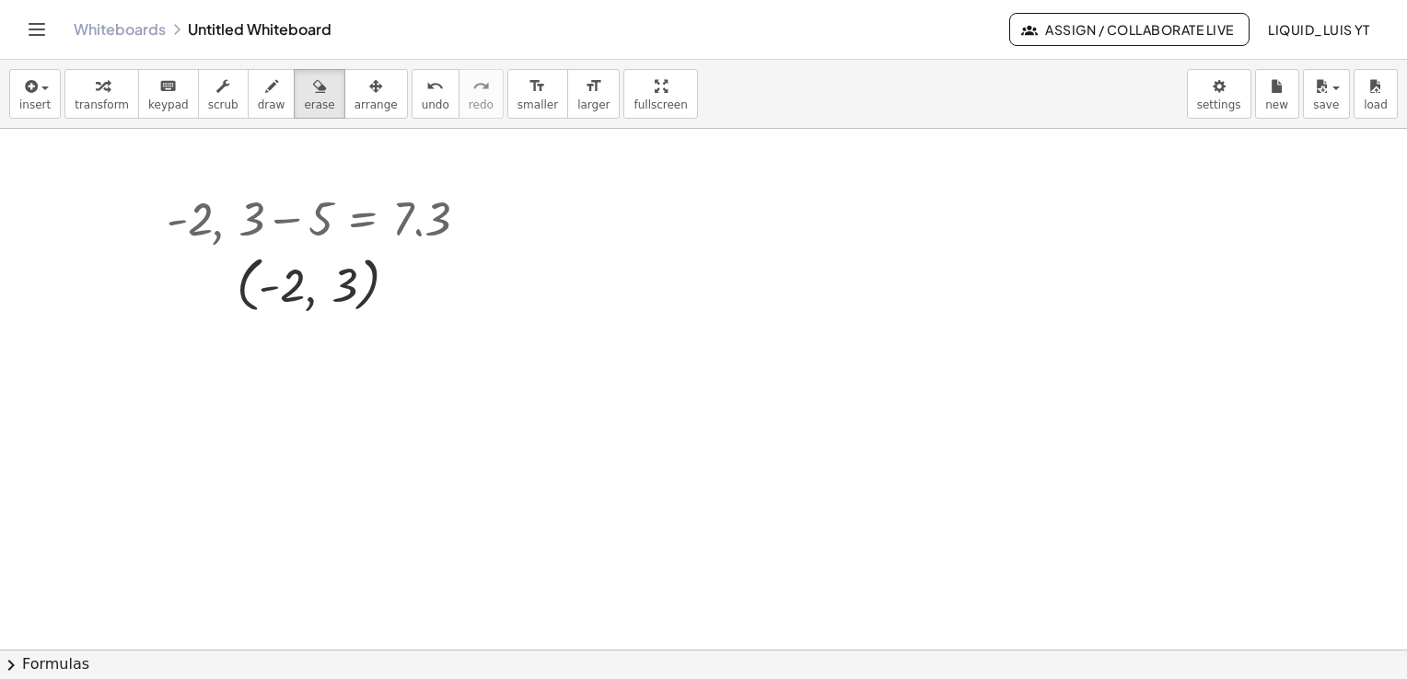
drag, startPoint x: 245, startPoint y: 289, endPoint x: 192, endPoint y: 302, distance: 54.0
drag, startPoint x: 384, startPoint y: 244, endPoint x: 401, endPoint y: 234, distance: 20.2
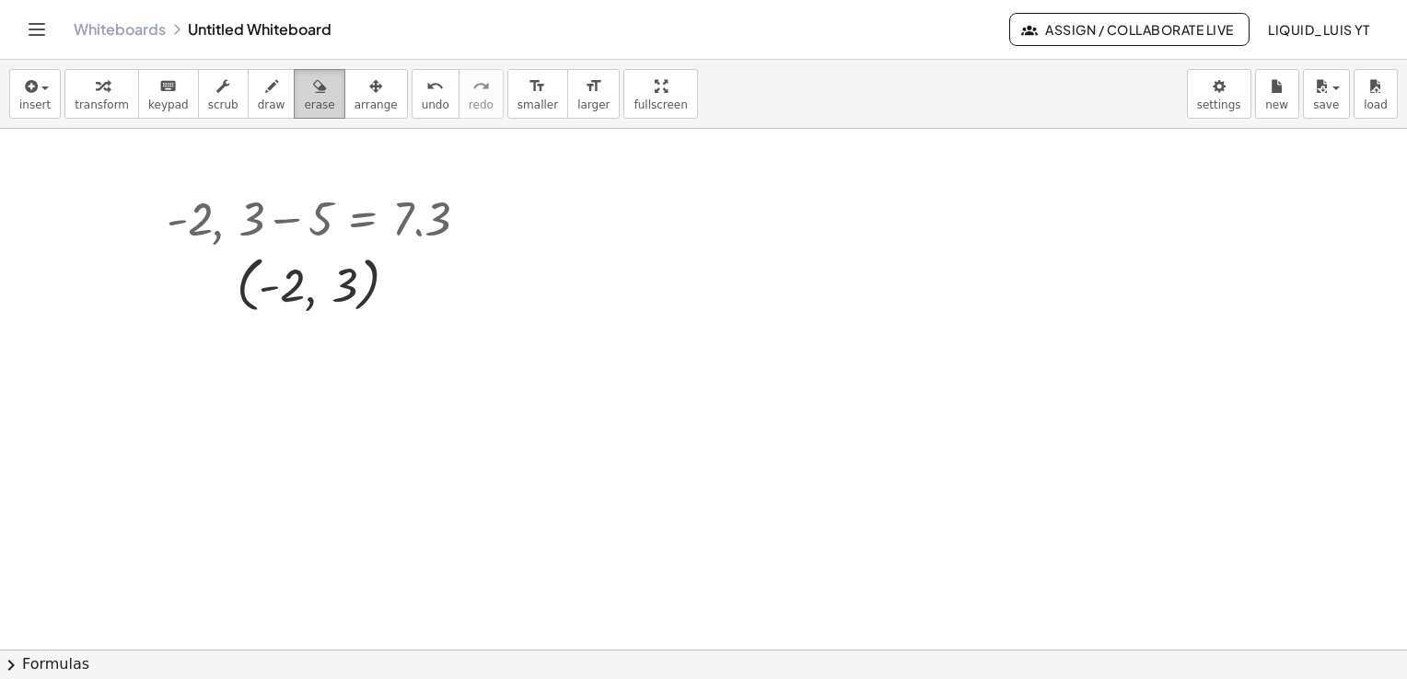
click at [305, 94] on button "erase" at bounding box center [319, 94] width 51 height 50
click at [48, 100] on button "insert" at bounding box center [35, 94] width 52 height 50
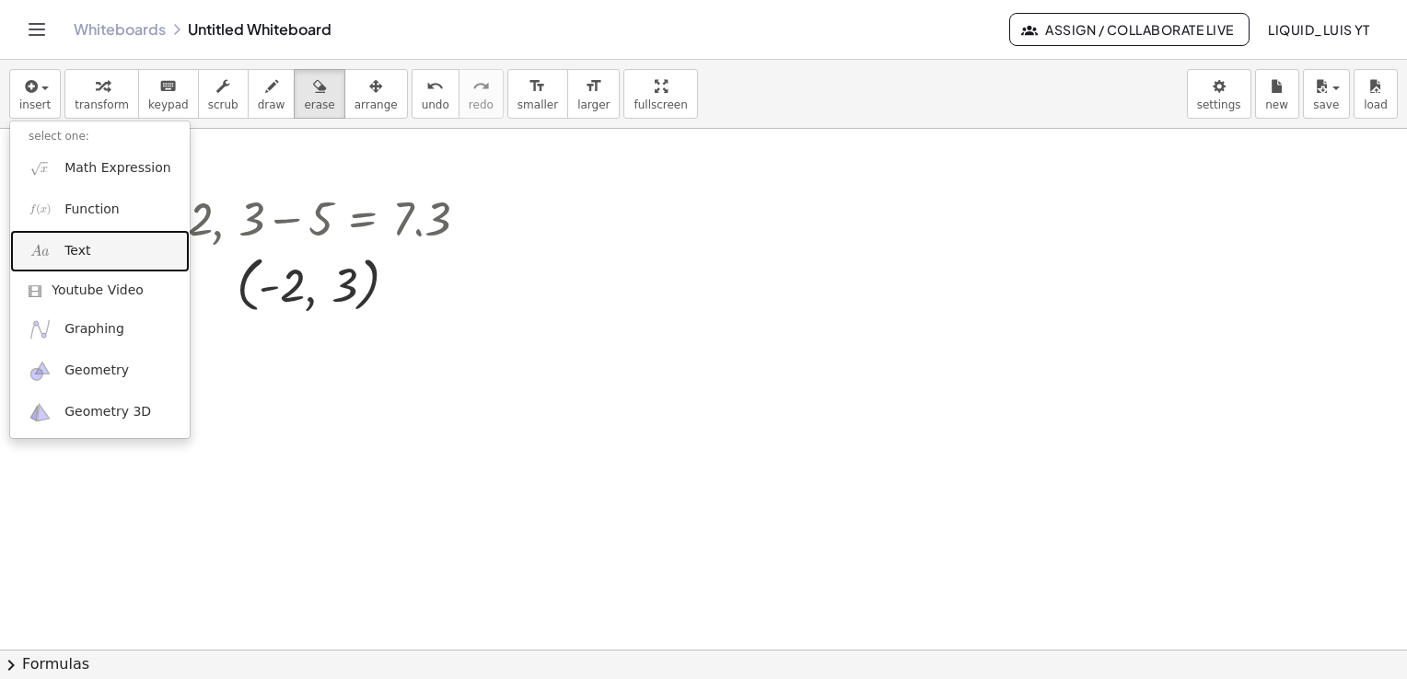
click at [79, 253] on span "Text" at bounding box center [77, 251] width 26 height 18
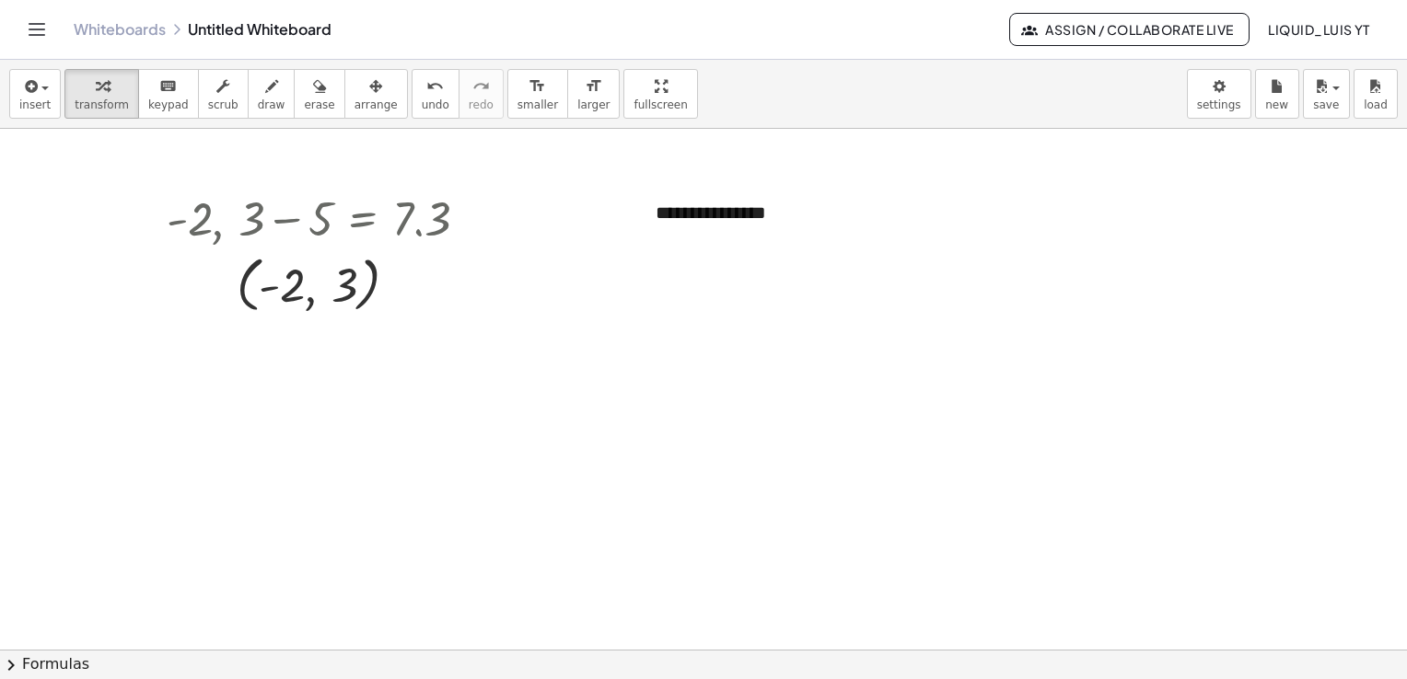
click at [56, 105] on div "insert select one: Math Expression Function Text Youtube Video Graphing Geometr…" at bounding box center [703, 94] width 1407 height 69
click at [55, 104] on button "insert" at bounding box center [35, 94] width 52 height 50
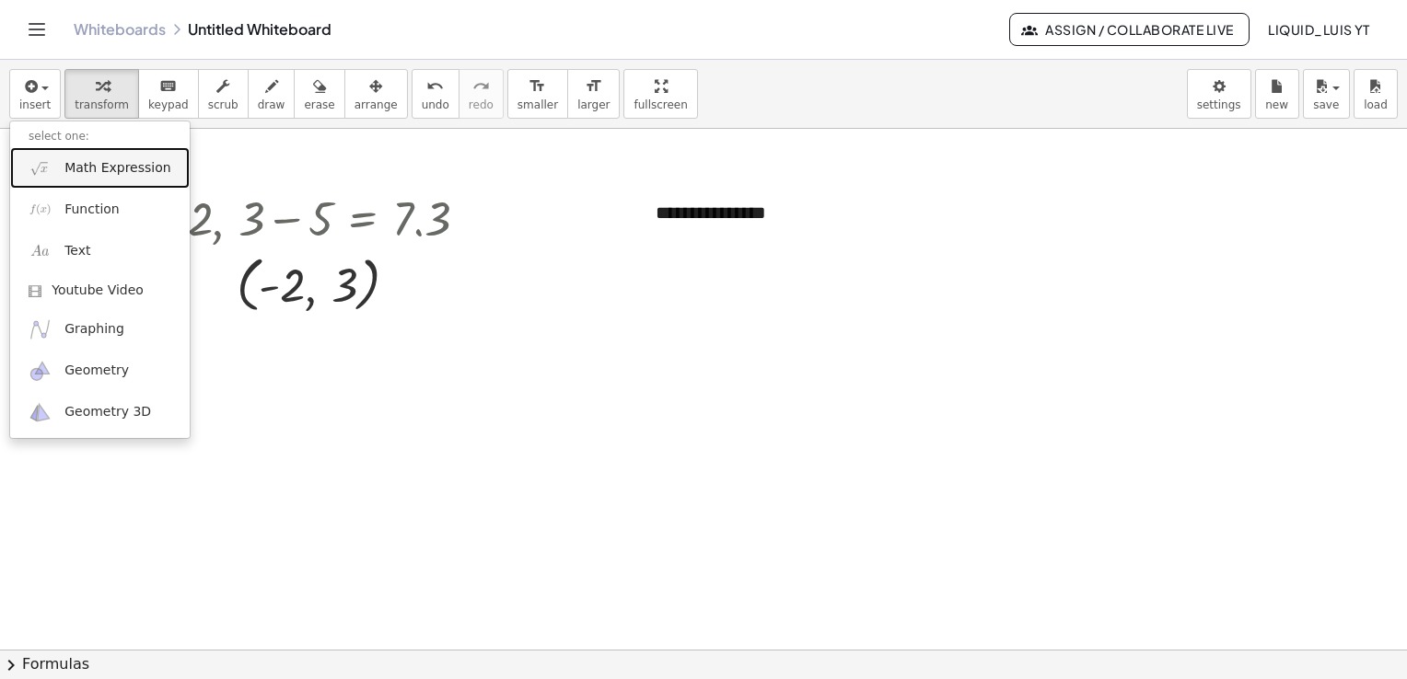
click at [64, 171] on span "Math Expression" at bounding box center [117, 168] width 106 height 18
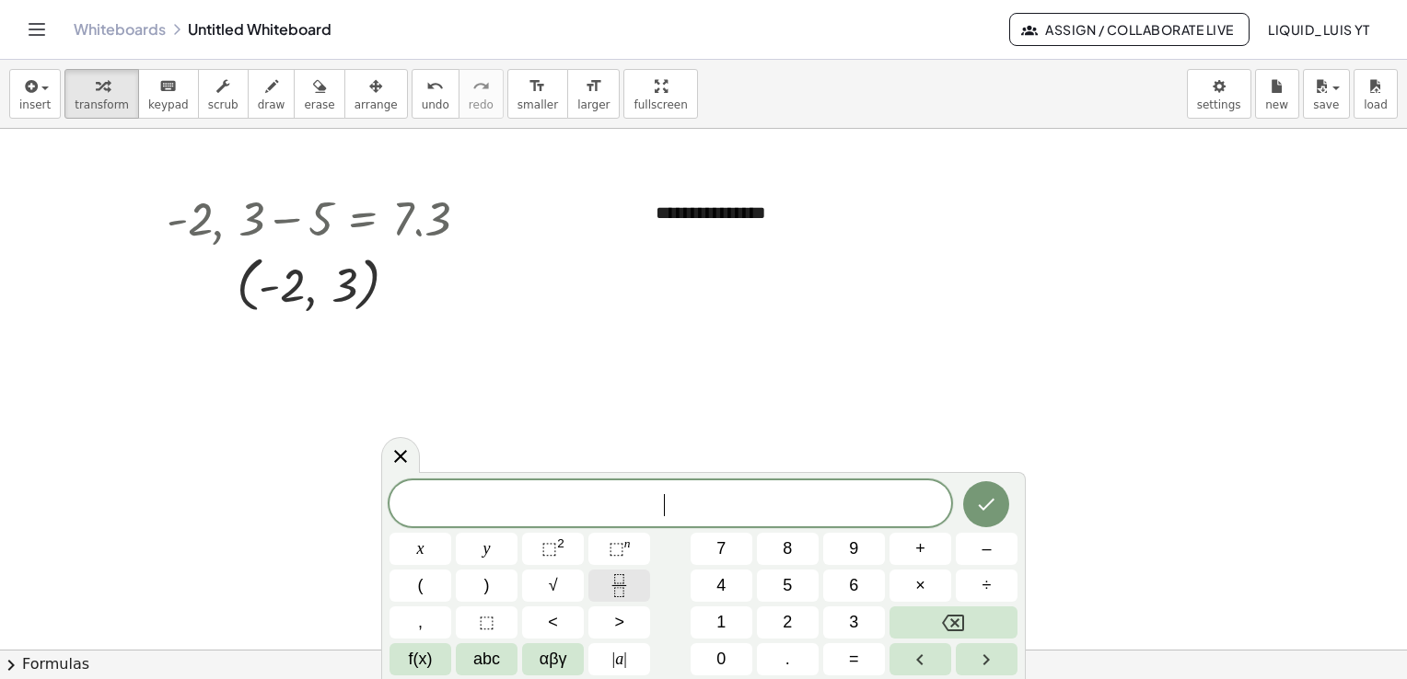
click at [644, 591] on button "Fraction" at bounding box center [619, 586] width 62 height 32
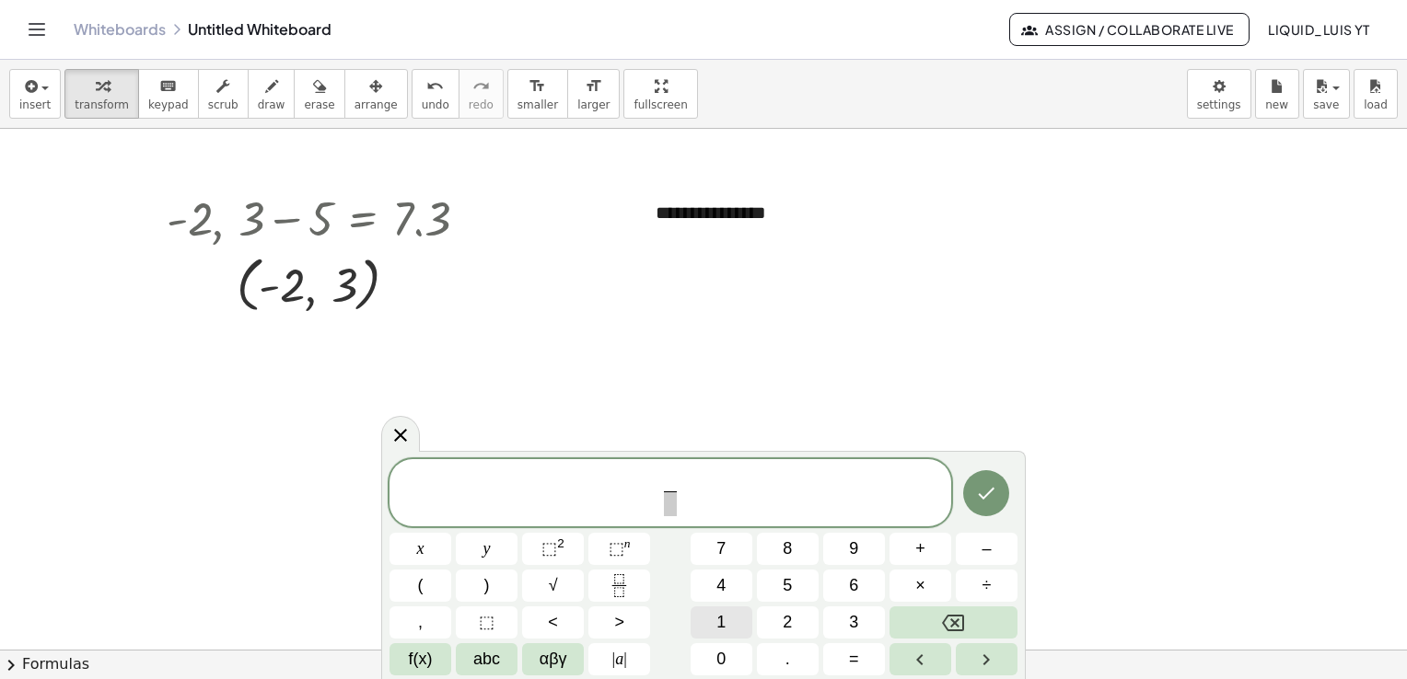
click at [738, 609] on button "1" at bounding box center [722, 623] width 62 height 32
click at [861, 541] on button "9" at bounding box center [854, 549] width 62 height 32
click at [678, 517] on span at bounding box center [670, 504] width 24 height 25
click at [847, 591] on button "6" at bounding box center [854, 586] width 62 height 32
click at [734, 488] on span "1 9 6 ​ ​" at bounding box center [670, 494] width 562 height 49
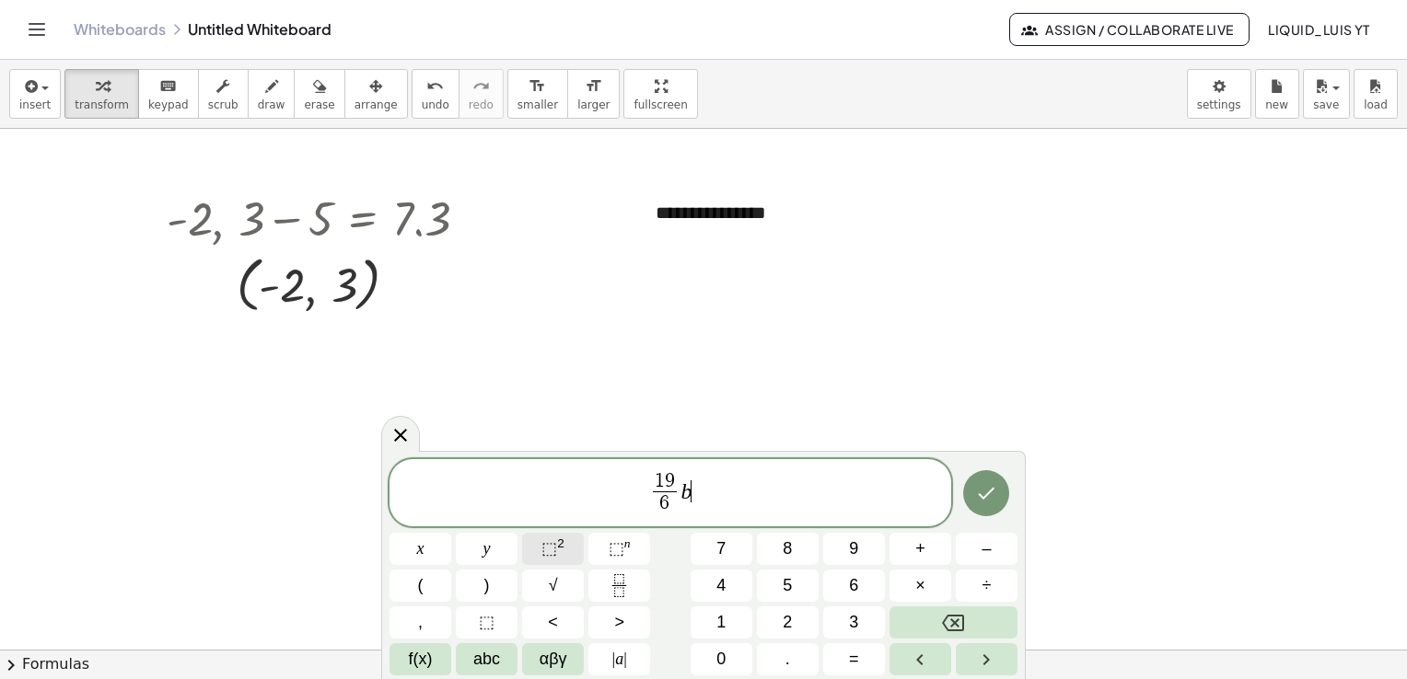
click at [559, 547] on sup "2" at bounding box center [560, 544] width 7 height 14
click at [451, 533] on div at bounding box center [420, 549] width 62 height 32
click at [975, 502] on icon "Done" at bounding box center [986, 493] width 22 height 22
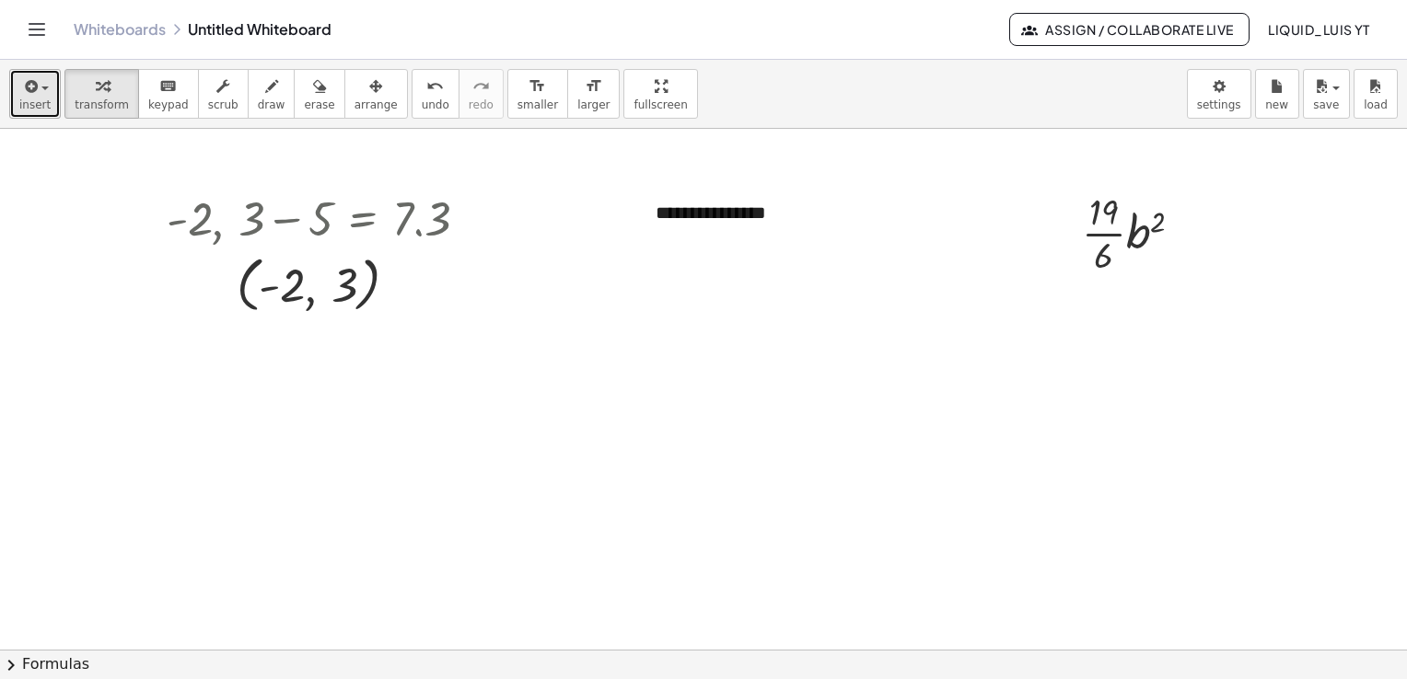
click at [48, 103] on button "insert" at bounding box center [35, 94] width 52 height 50
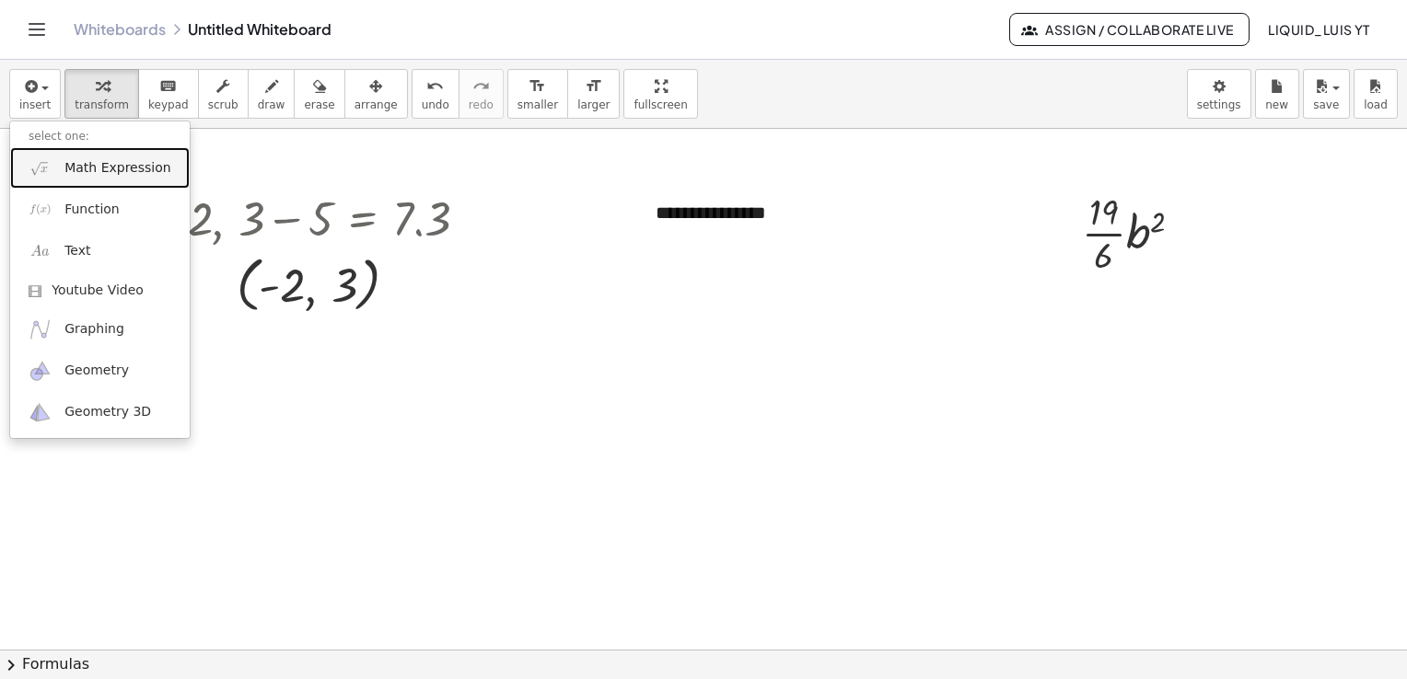
click at [69, 169] on span "Math Expression" at bounding box center [117, 168] width 106 height 18
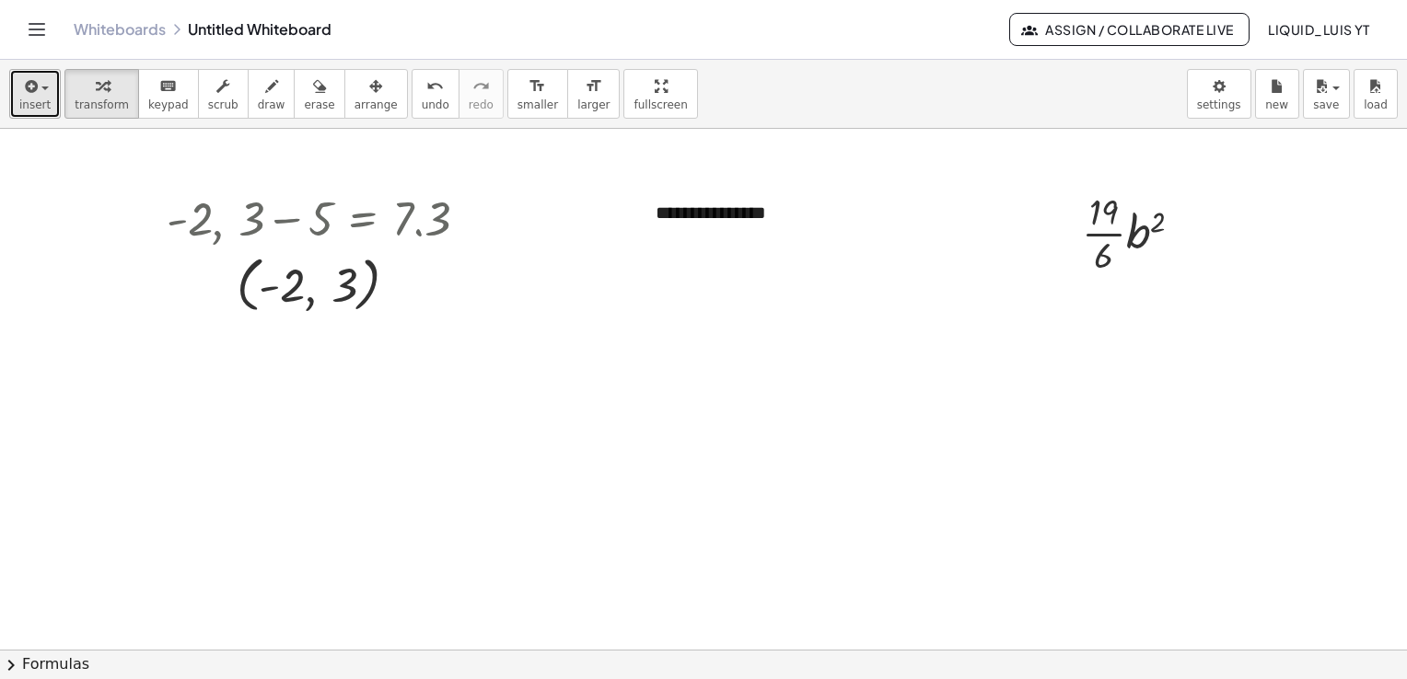
click at [48, 92] on button "insert" at bounding box center [35, 94] width 52 height 50
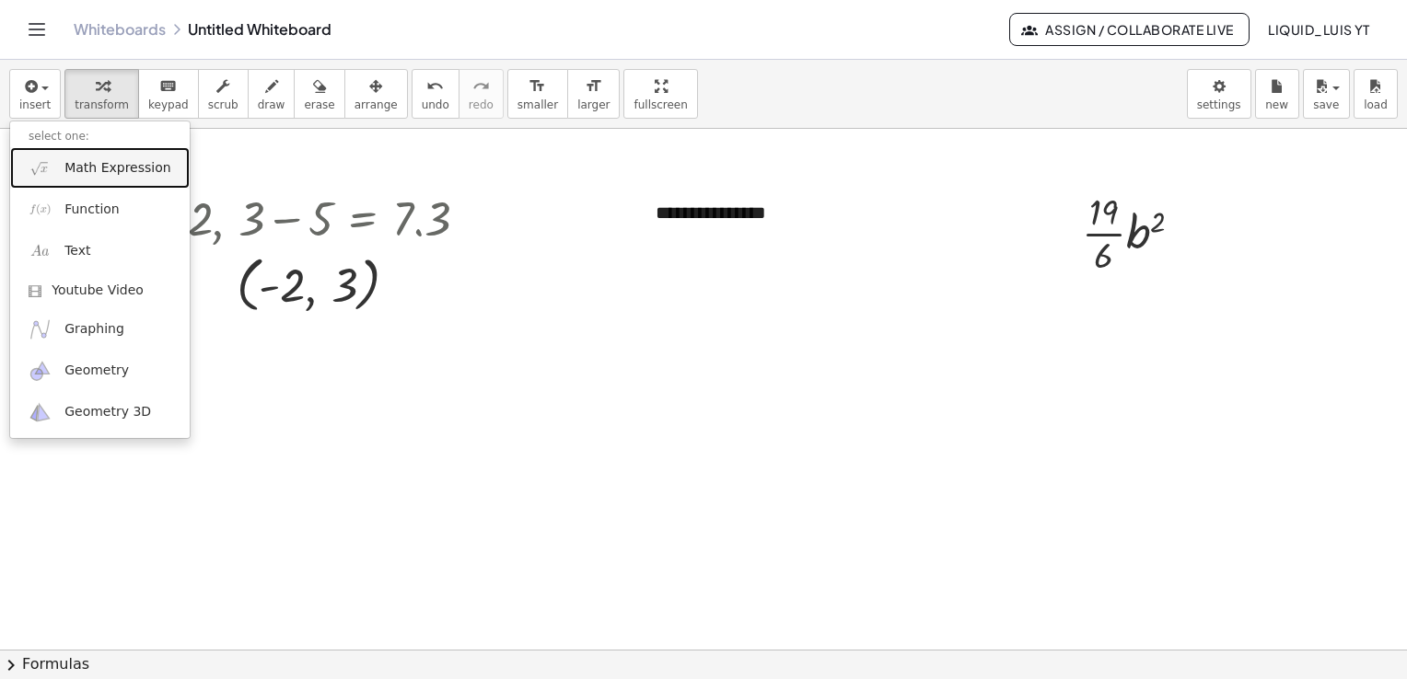
click at [103, 179] on link "Math Expression" at bounding box center [100, 167] width 180 height 41
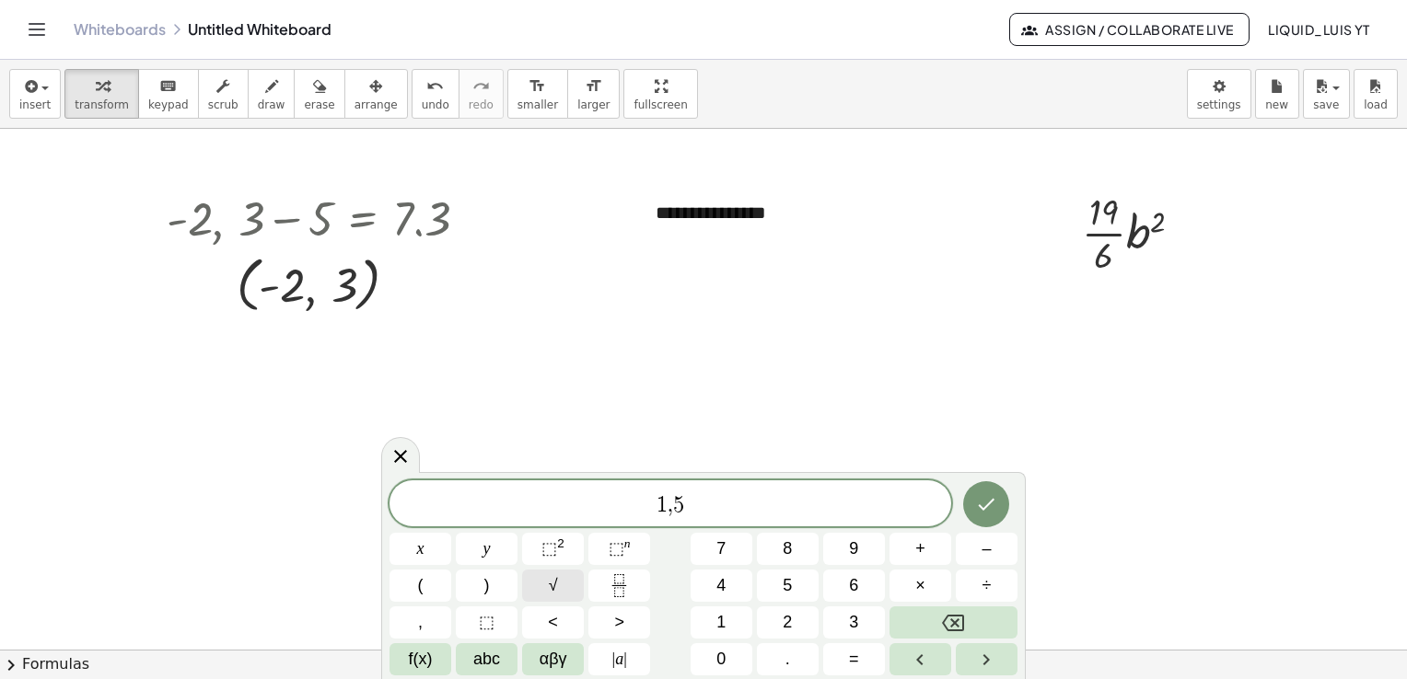
click at [566, 589] on button "√" at bounding box center [553, 586] width 62 height 32
click at [766, 491] on div "1 , 5 √ 2 ​" at bounding box center [670, 503] width 562 height 48
click at [634, 554] on button "⬚ n" at bounding box center [619, 549] width 62 height 32
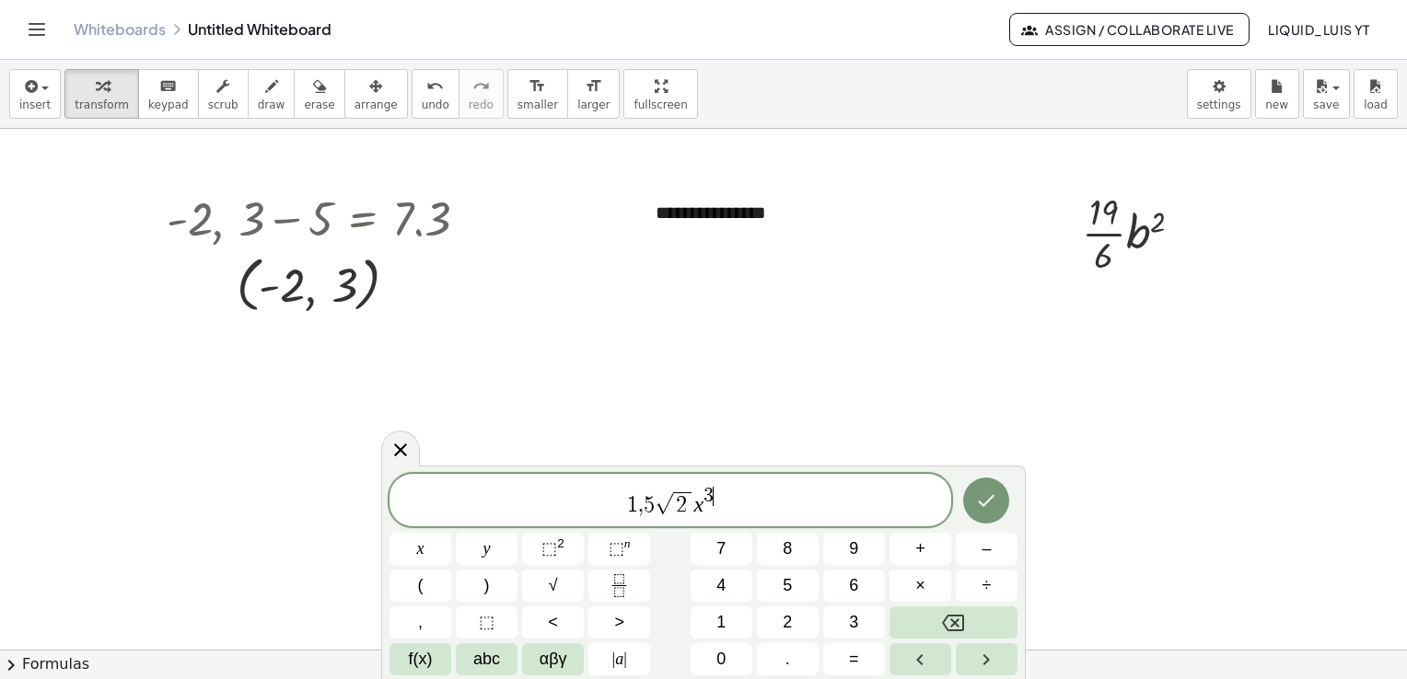
click at [758, 505] on span "1 , 5 √ 2 x 3 ​" at bounding box center [670, 501] width 562 height 33
click at [563, 592] on button "√" at bounding box center [553, 586] width 62 height 32
click at [778, 499] on span "1 , 5 √ 2 x 3 + 1 1 , 7 √ 7 ​" at bounding box center [670, 501] width 562 height 33
click at [561, 547] on sup "2" at bounding box center [560, 544] width 7 height 14
click at [644, 548] on button "⬚ n" at bounding box center [619, 549] width 62 height 32
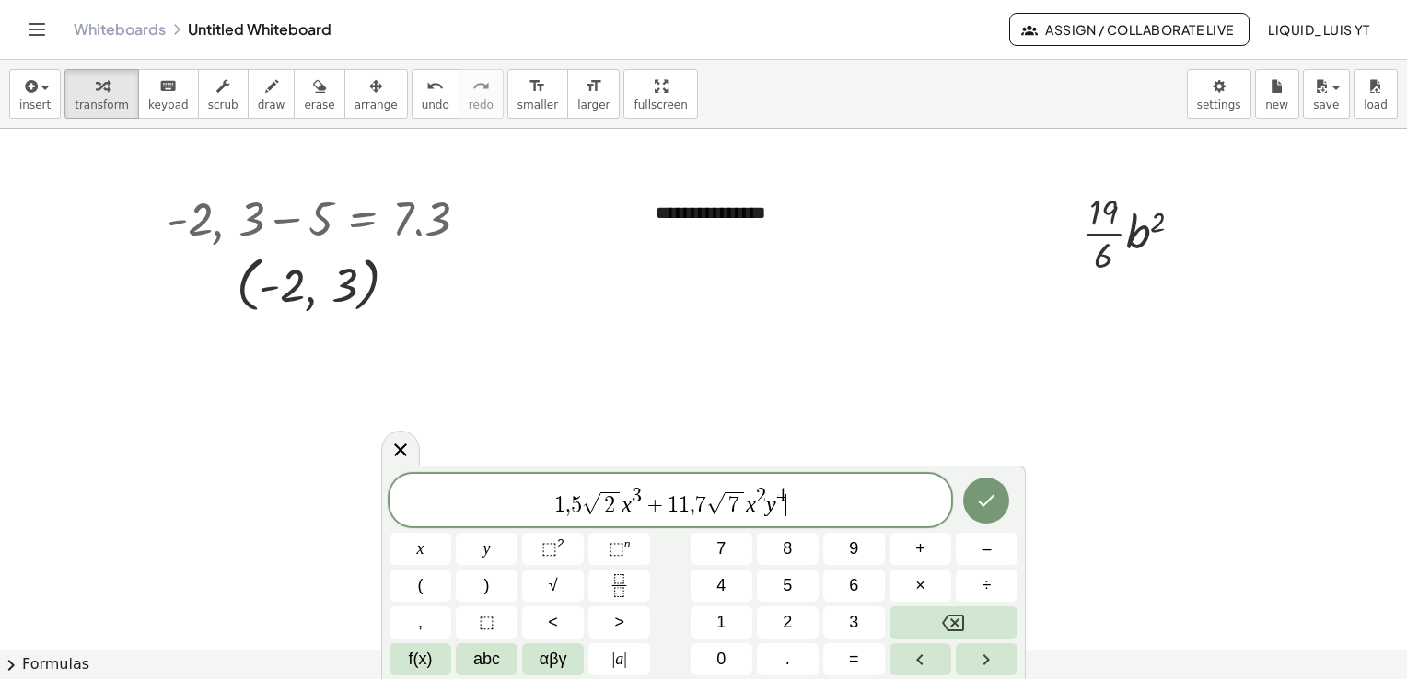
click at [839, 506] on span "1 , 5 √ 2 x 3 + 1 1 , 7 √ 7 x 2 y 4 ​" at bounding box center [670, 501] width 562 height 33
click at [546, 586] on button "√" at bounding box center [553, 586] width 62 height 32
click at [856, 506] on span "1 , 5 √ 2 x 3 + 1 1 , 7 √ 7 x 2 y 4 − 4 , 7 √ 3 ​" at bounding box center [670, 501] width 562 height 33
click at [992, 510] on icon "Done" at bounding box center [986, 501] width 22 height 22
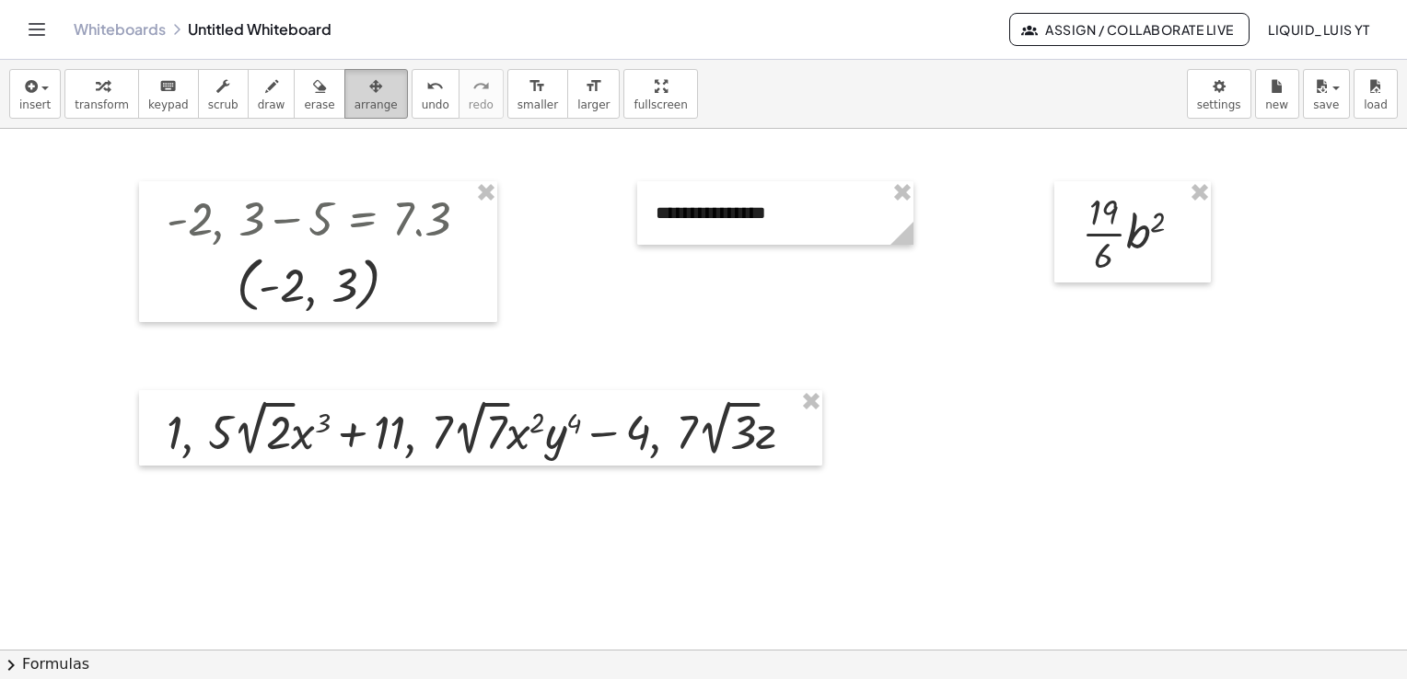
click at [369, 97] on icon "button" at bounding box center [375, 86] width 13 height 22
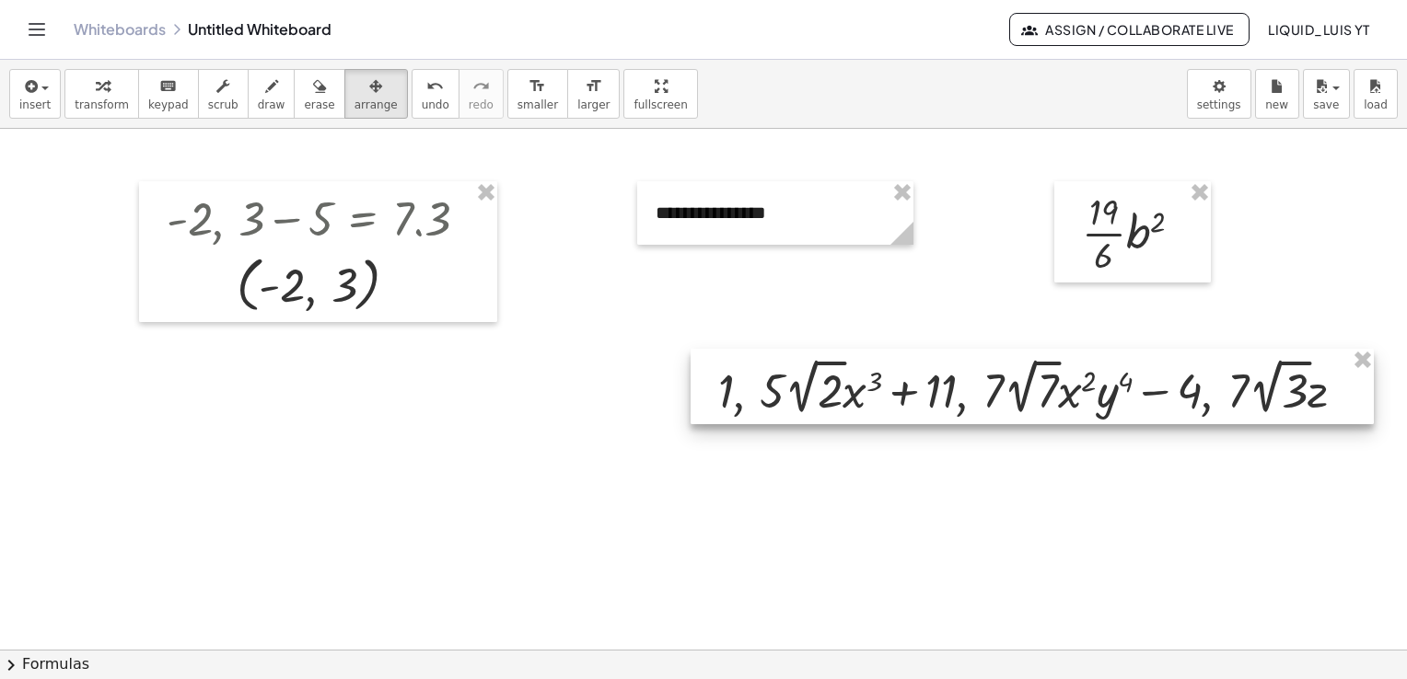
drag, startPoint x: 455, startPoint y: 449, endPoint x: 980, endPoint y: 402, distance: 526.9
click at [980, 402] on div at bounding box center [1032, 387] width 683 height 76
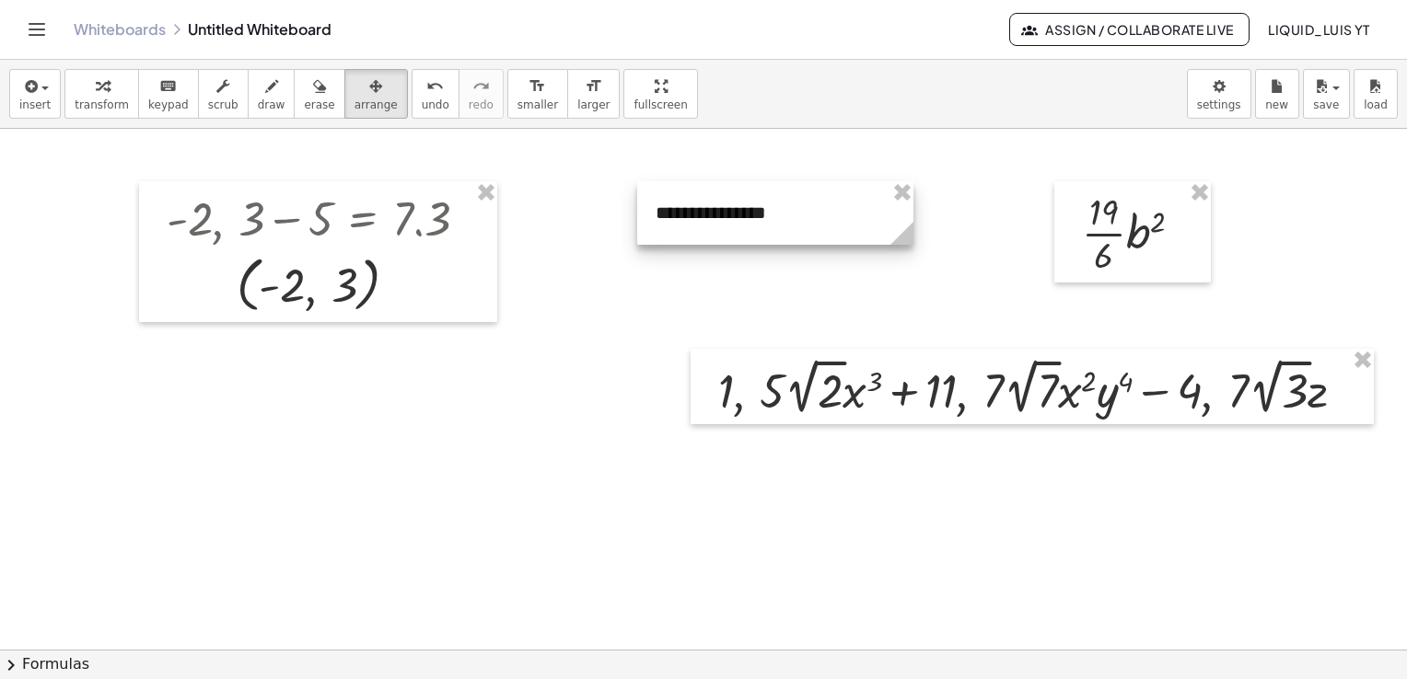
drag, startPoint x: 818, startPoint y: 216, endPoint x: 807, endPoint y: 215, distance: 10.2
click at [810, 217] on div at bounding box center [775, 213] width 276 height 64
drag, startPoint x: 711, startPoint y: 228, endPoint x: 691, endPoint y: 221, distance: 20.7
click at [702, 227] on div at bounding box center [768, 214] width 276 height 64
click at [686, 219] on div at bounding box center [759, 213] width 276 height 64
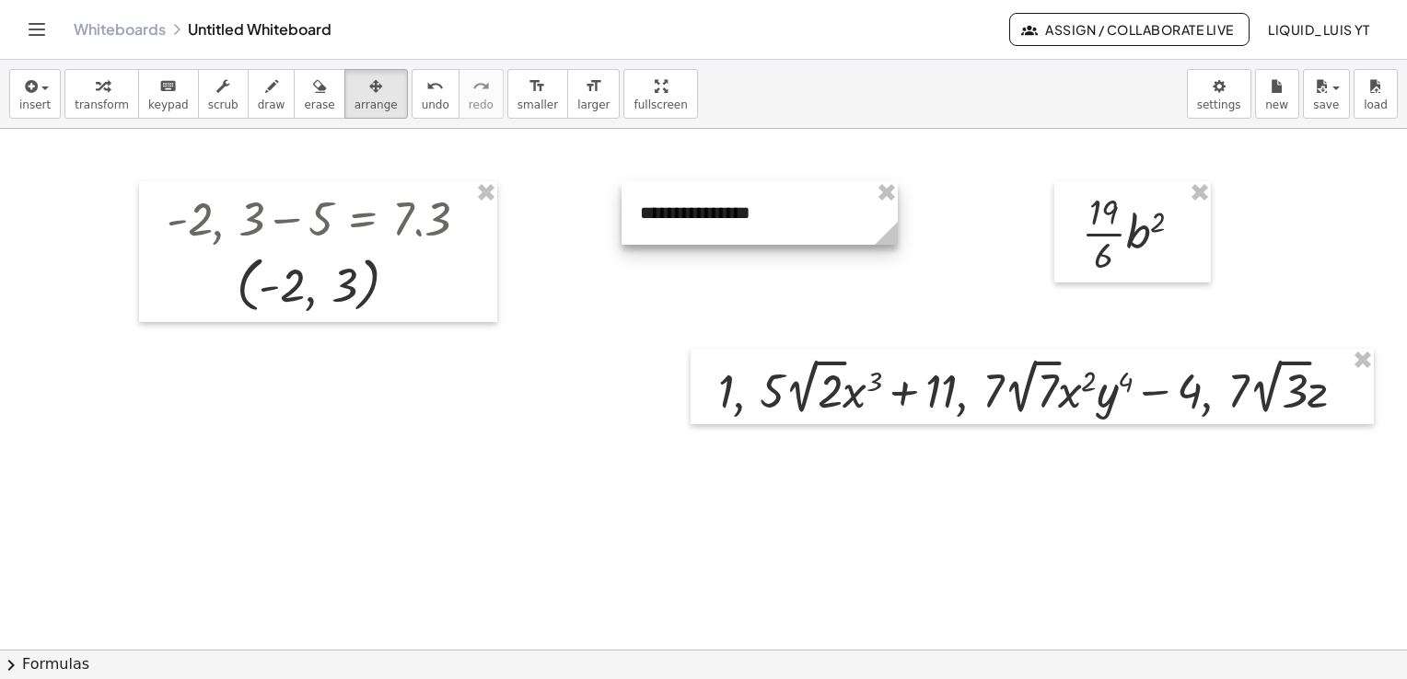
click at [686, 219] on div at bounding box center [759, 213] width 276 height 64
click at [55, 97] on div "insert select one: Math Expression Function Text Youtube Video Graphing Geometr…" at bounding box center [703, 94] width 1407 height 69
click at [44, 99] on span "insert" at bounding box center [34, 105] width 31 height 13
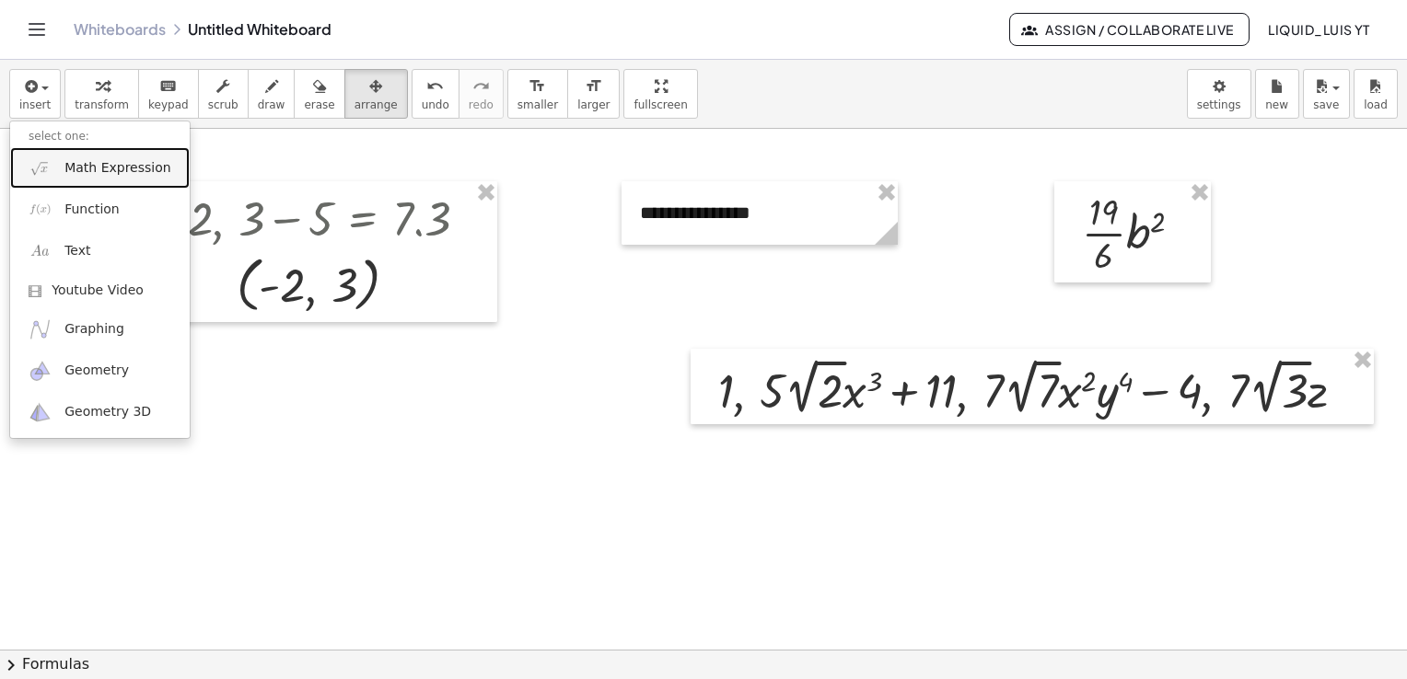
click at [70, 168] on span "Math Expression" at bounding box center [117, 168] width 106 height 18
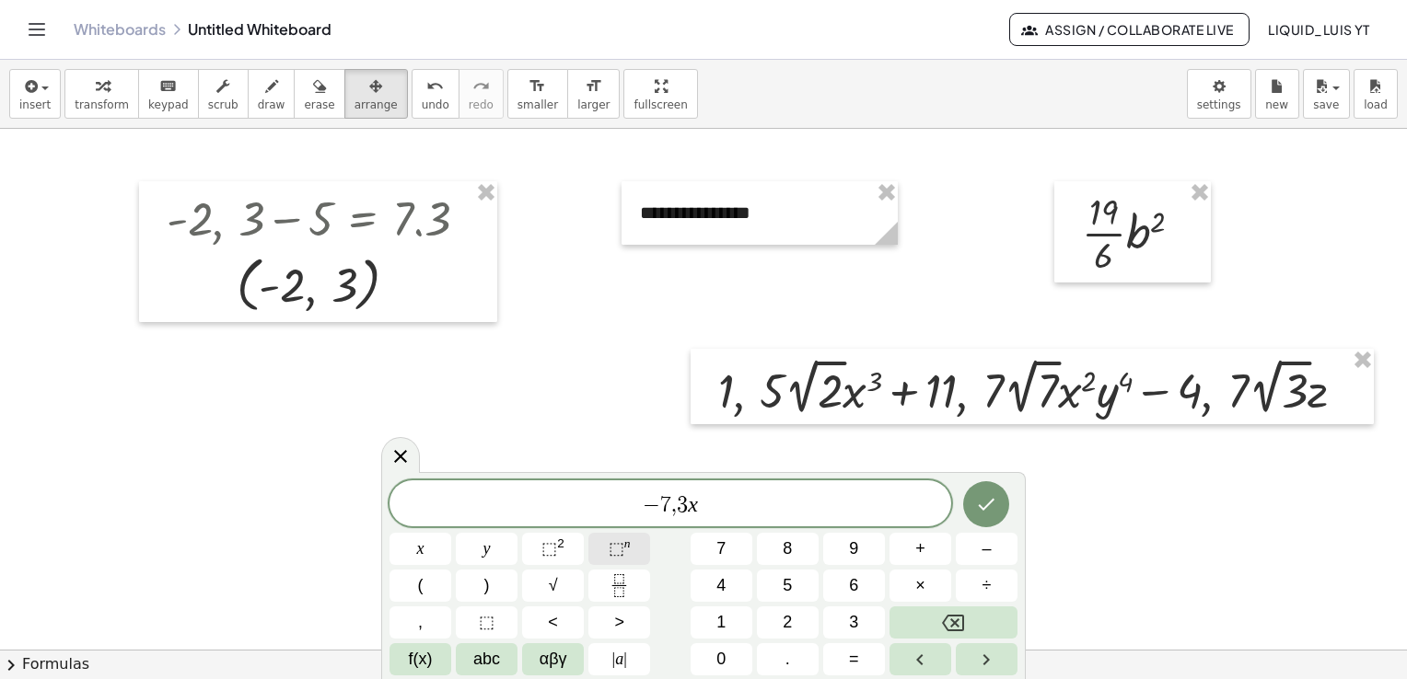
click at [613, 544] on span "⬚" at bounding box center [617, 549] width 16 height 18
click at [733, 501] on span "− 7 , 3 x 3 ​" at bounding box center [670, 501] width 562 height 33
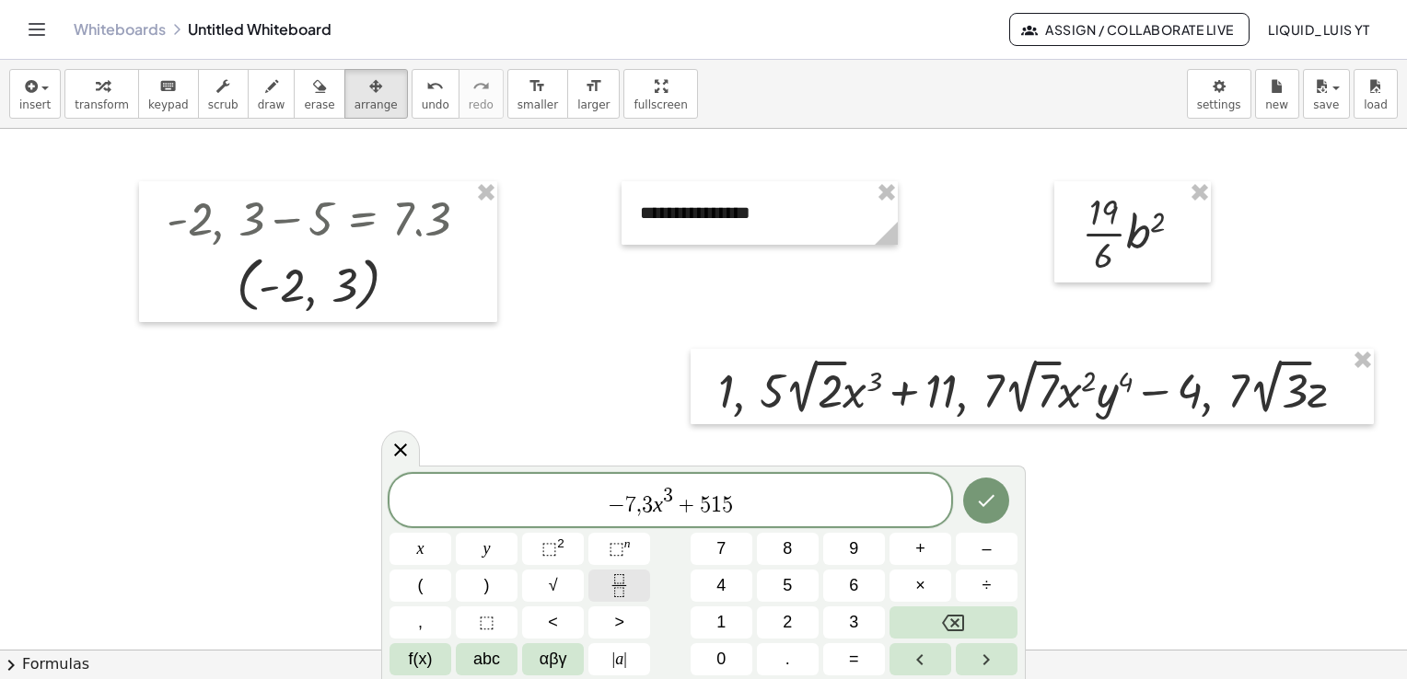
click at [630, 595] on icon "Fraction" at bounding box center [619, 586] width 23 height 23
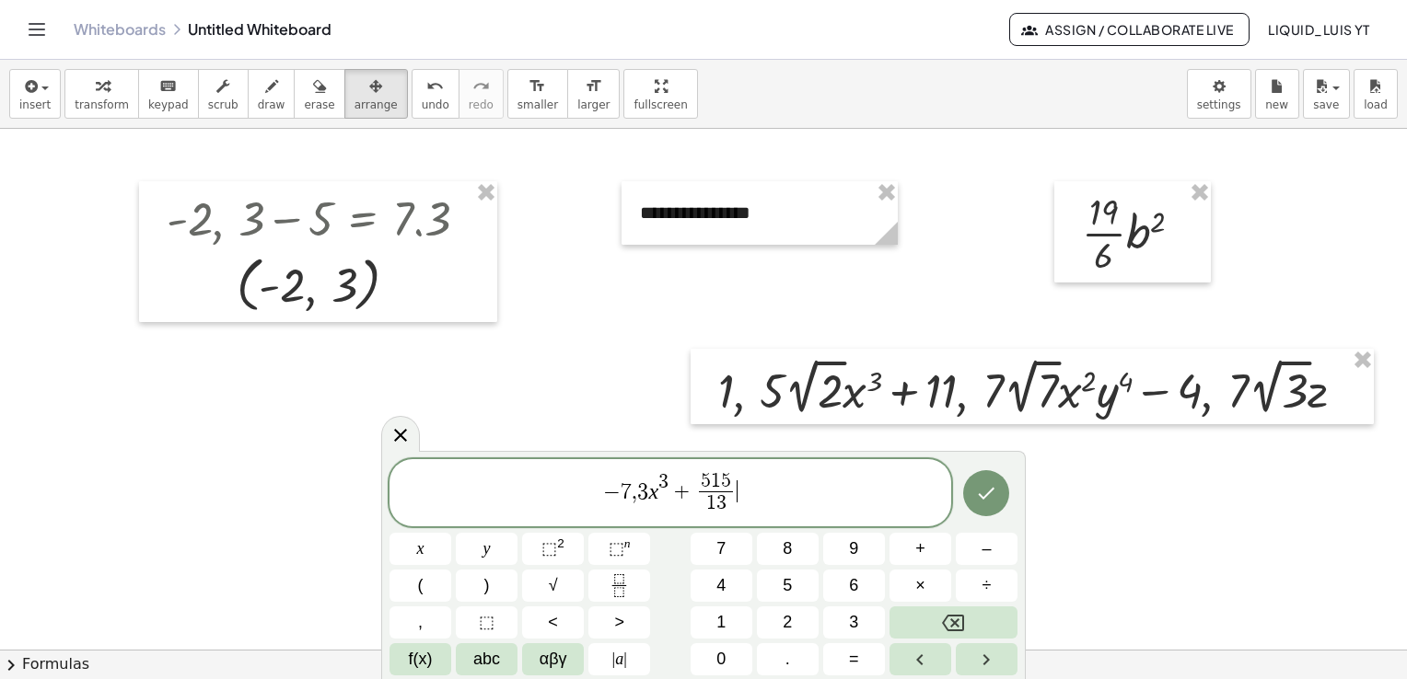
click at [755, 490] on span "− 7 , 3 x 3 + 5 1 5 1 3 ​ ​" at bounding box center [670, 494] width 562 height 49
click at [629, 543] on sup "n" at bounding box center [627, 544] width 6 height 14
click at [991, 495] on icon "Done" at bounding box center [986, 493] width 22 height 22
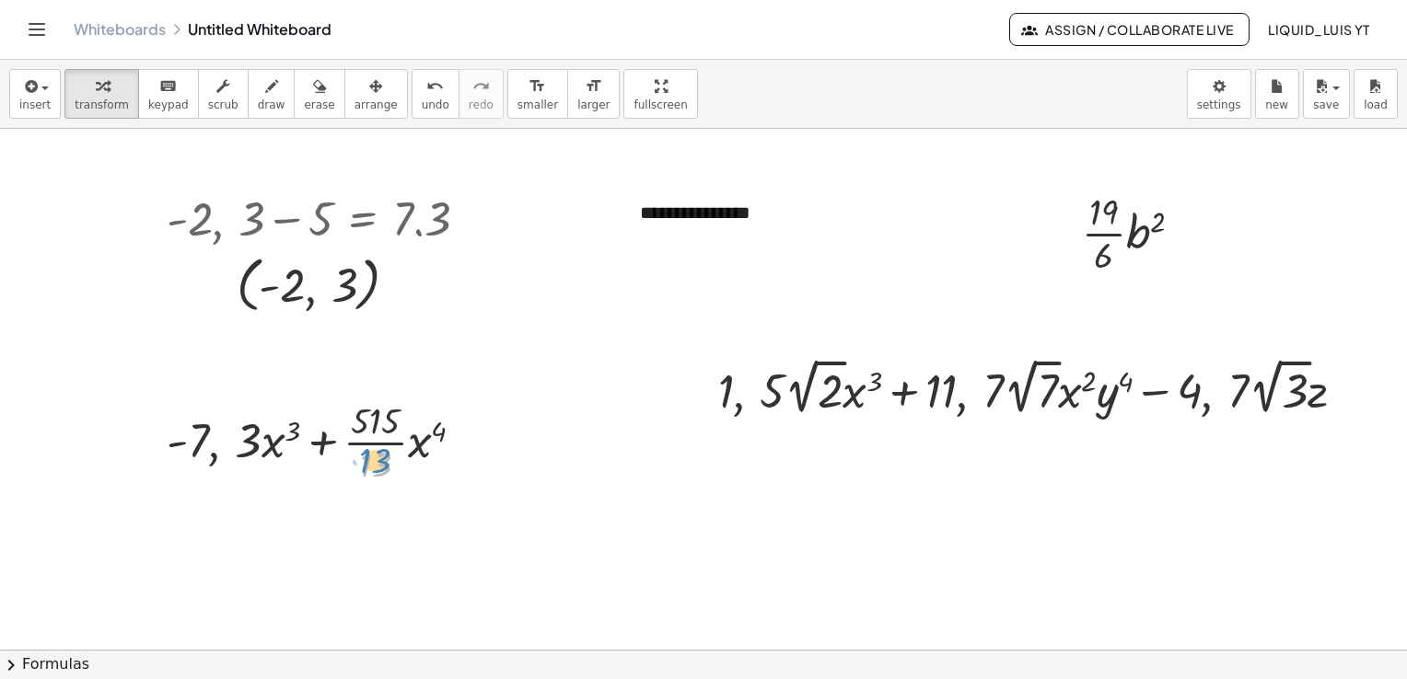
click at [349, 470] on div at bounding box center [322, 441] width 331 height 92
click at [354, 103] on span "arrange" at bounding box center [375, 105] width 43 height 13
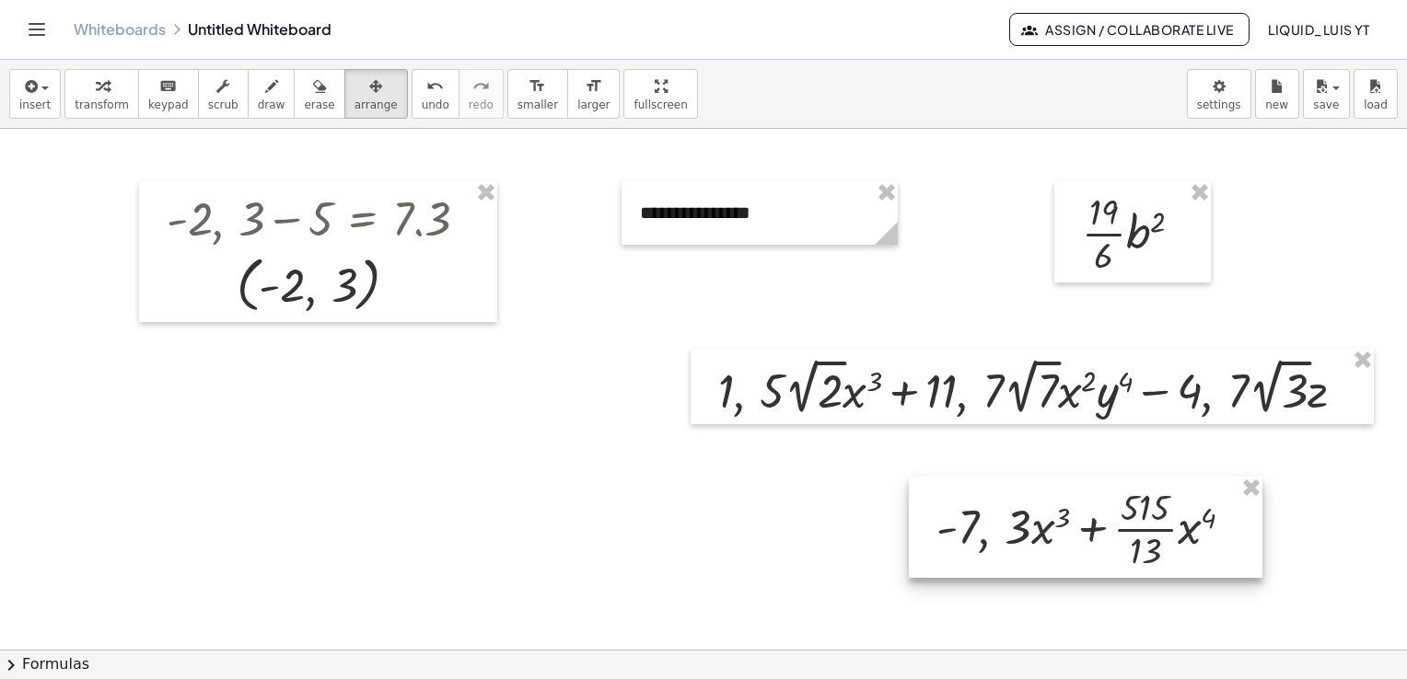
drag, startPoint x: 380, startPoint y: 482, endPoint x: 1157, endPoint y: 576, distance: 782.7
click at [1157, 578] on div at bounding box center [1086, 527] width 354 height 101
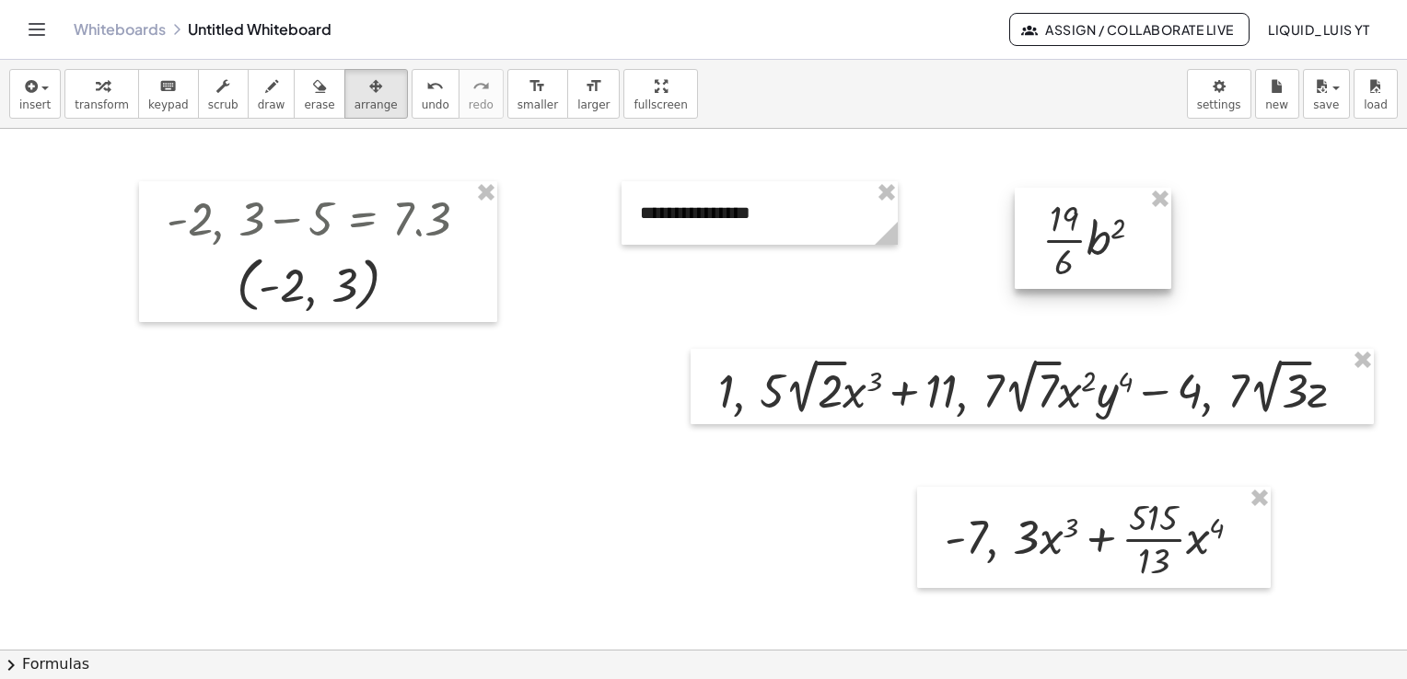
drag, startPoint x: 1138, startPoint y: 240, endPoint x: 1104, endPoint y: 245, distance: 34.4
click at [1104, 245] on div at bounding box center [1093, 238] width 157 height 101
click at [791, 232] on div at bounding box center [759, 213] width 276 height 64
drag, startPoint x: 135, startPoint y: 90, endPoint x: 166, endPoint y: 90, distance: 30.4
click at [148, 90] on div "keyboard" at bounding box center [168, 86] width 41 height 22
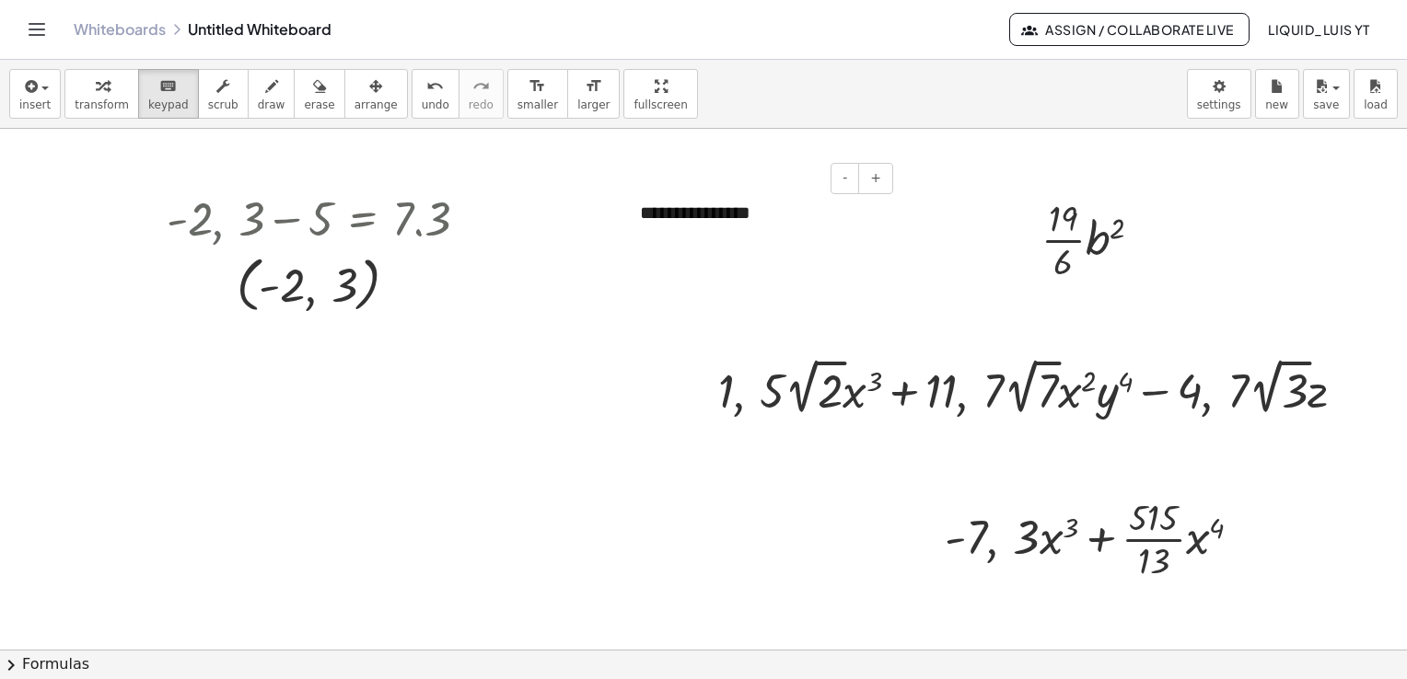
click at [784, 218] on div "**********" at bounding box center [759, 213] width 276 height 64
drag, startPoint x: 809, startPoint y: 218, endPoint x: 833, endPoint y: 228, distance: 26.0
click at [836, 226] on div "**" at bounding box center [759, 213] width 276 height 64
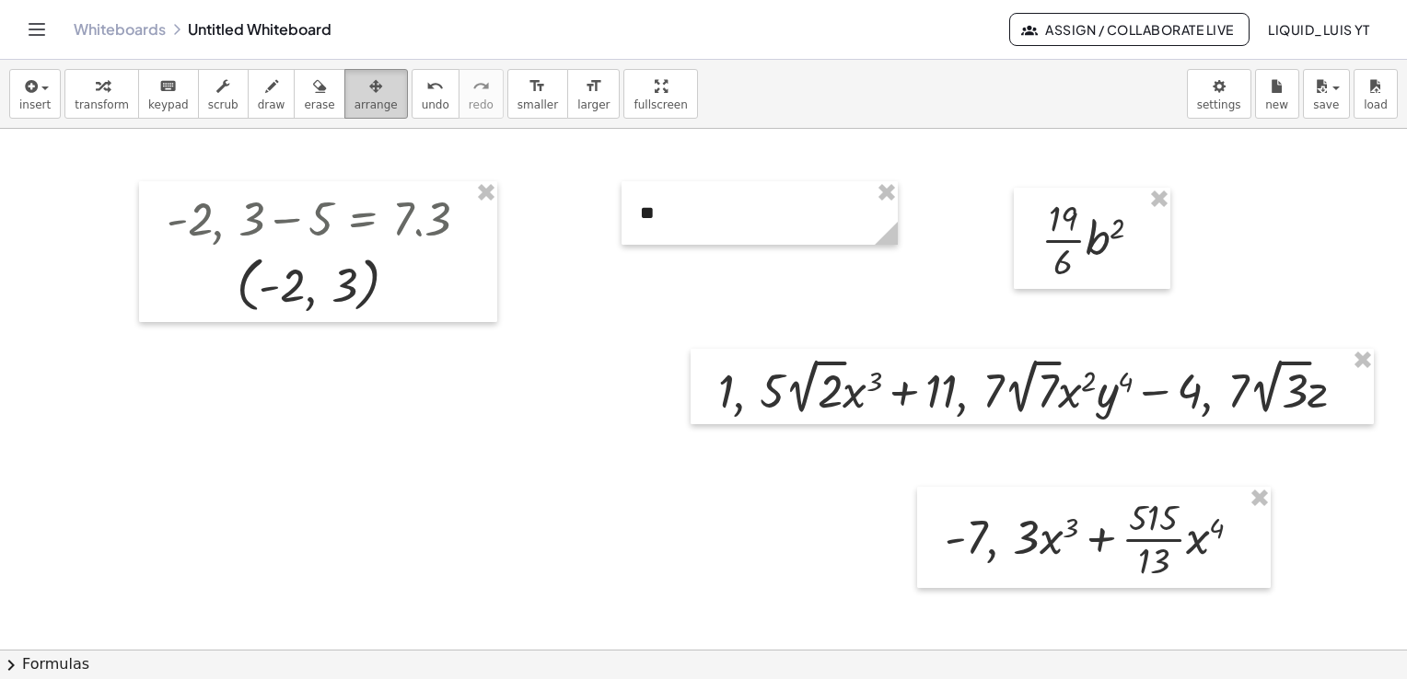
click at [354, 90] on div "button" at bounding box center [375, 86] width 43 height 22
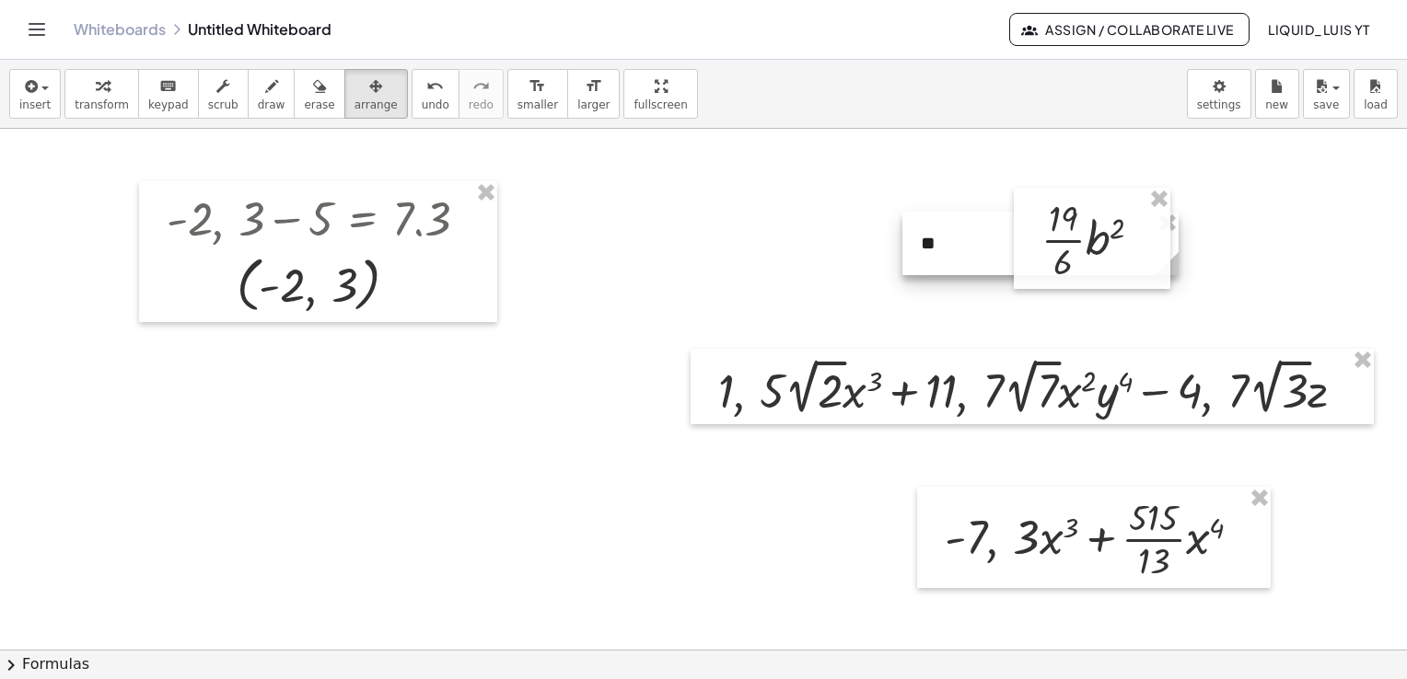
drag, startPoint x: 684, startPoint y: 229, endPoint x: 965, endPoint y: 259, distance: 282.4
click at [965, 259] on div at bounding box center [1040, 244] width 276 height 64
click at [29, 88] on icon "button" at bounding box center [29, 86] width 17 height 22
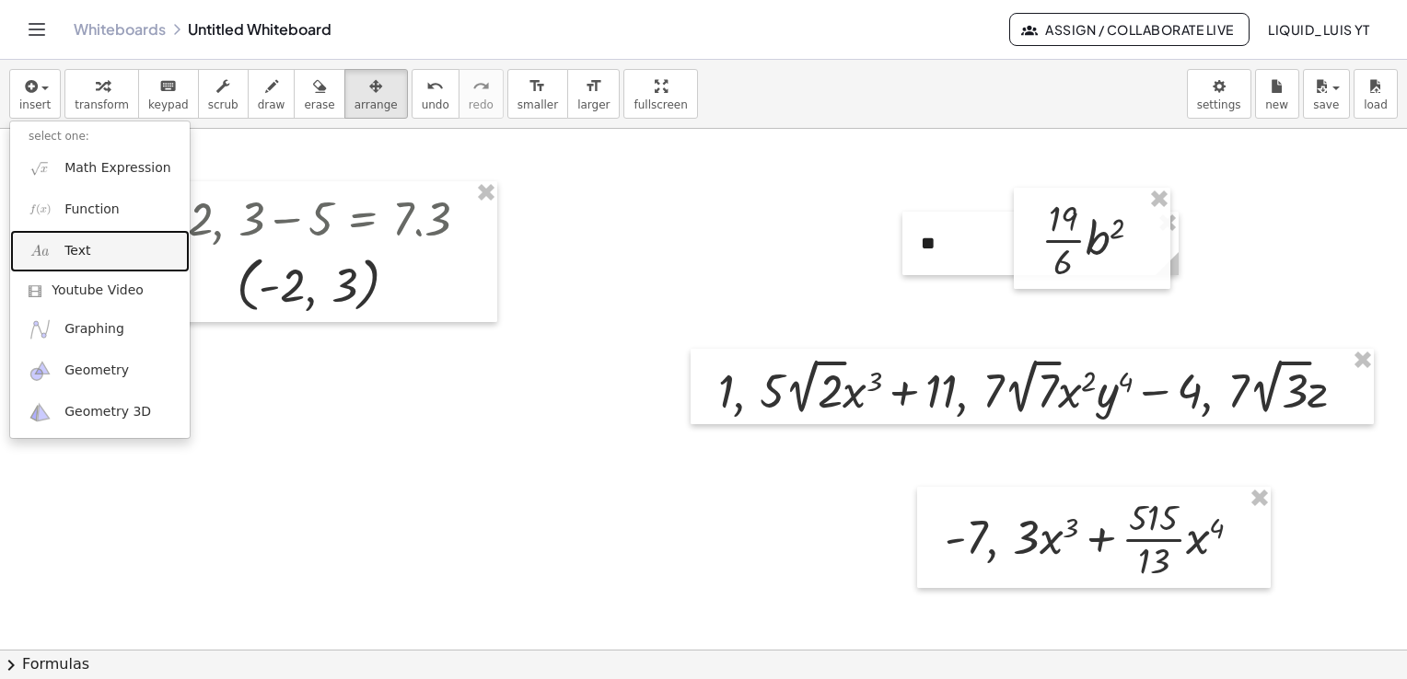
click at [70, 236] on link "Text" at bounding box center [100, 250] width 180 height 41
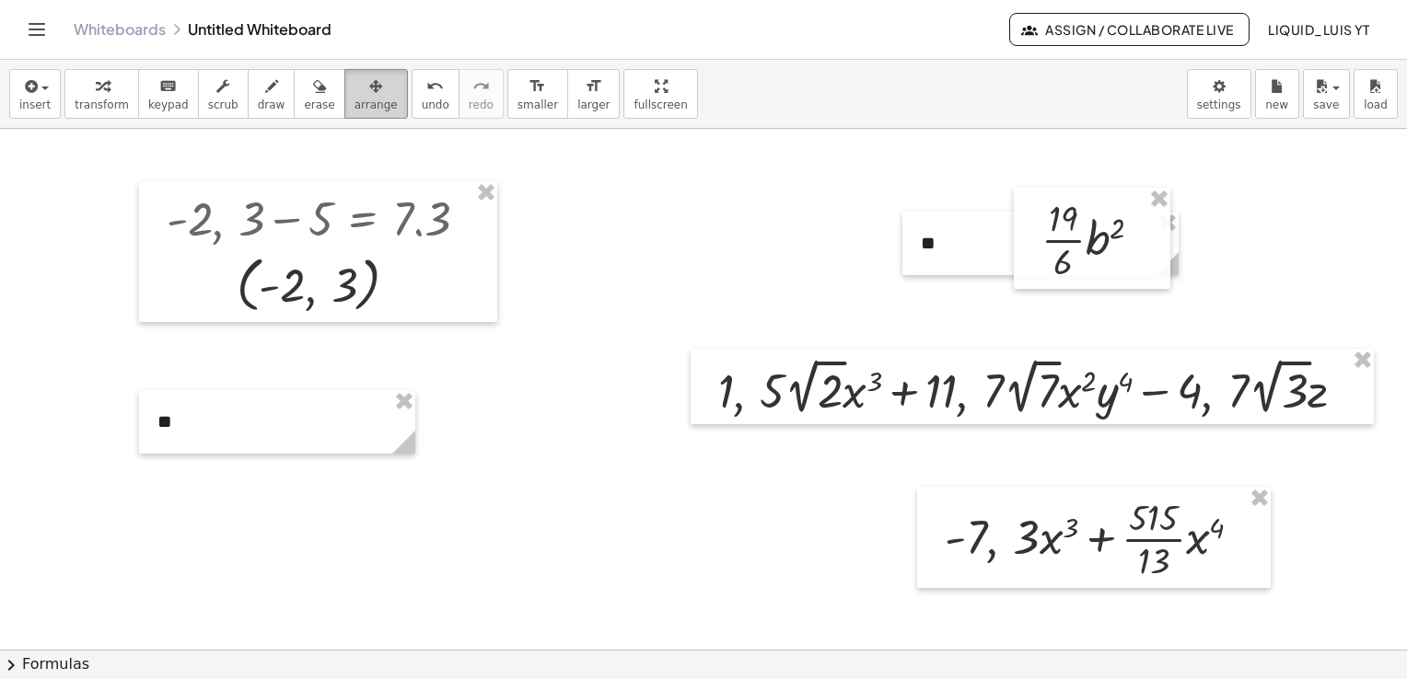
click at [369, 87] on icon "button" at bounding box center [375, 86] width 13 height 22
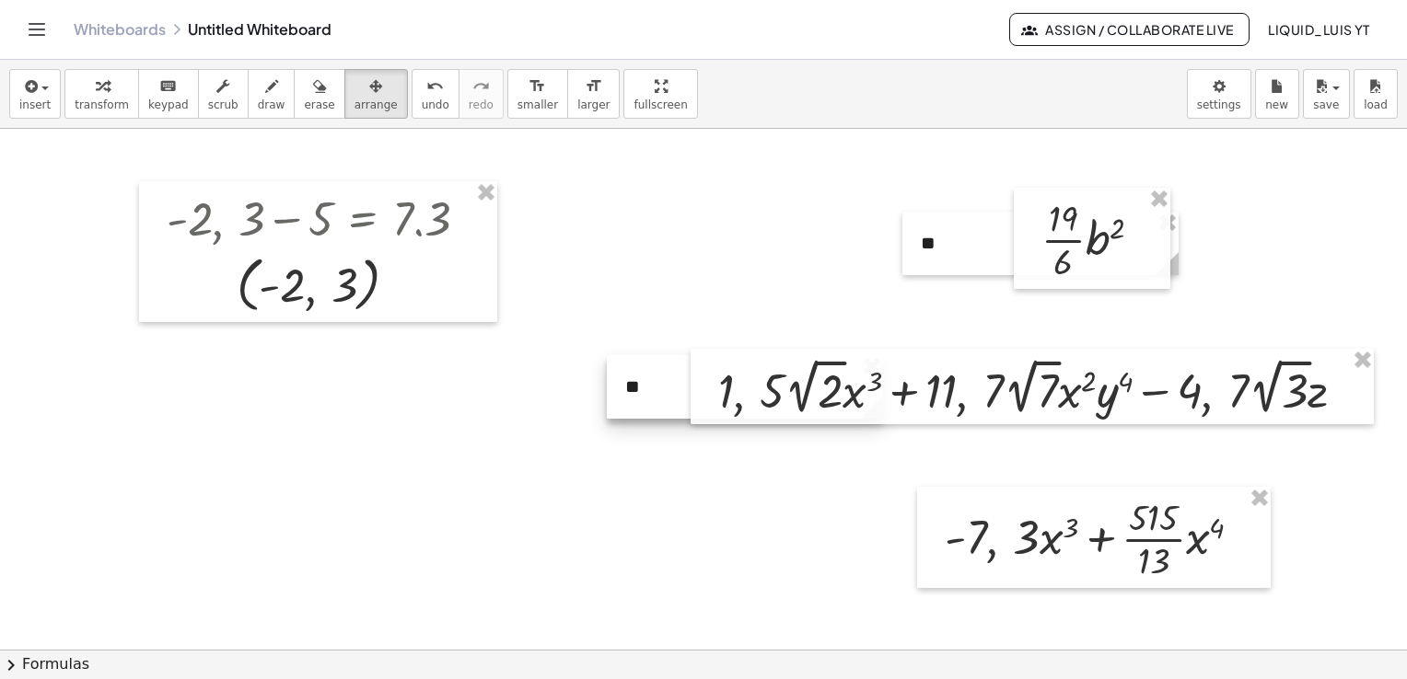
drag, startPoint x: 292, startPoint y: 449, endPoint x: 760, endPoint y: 414, distance: 469.0
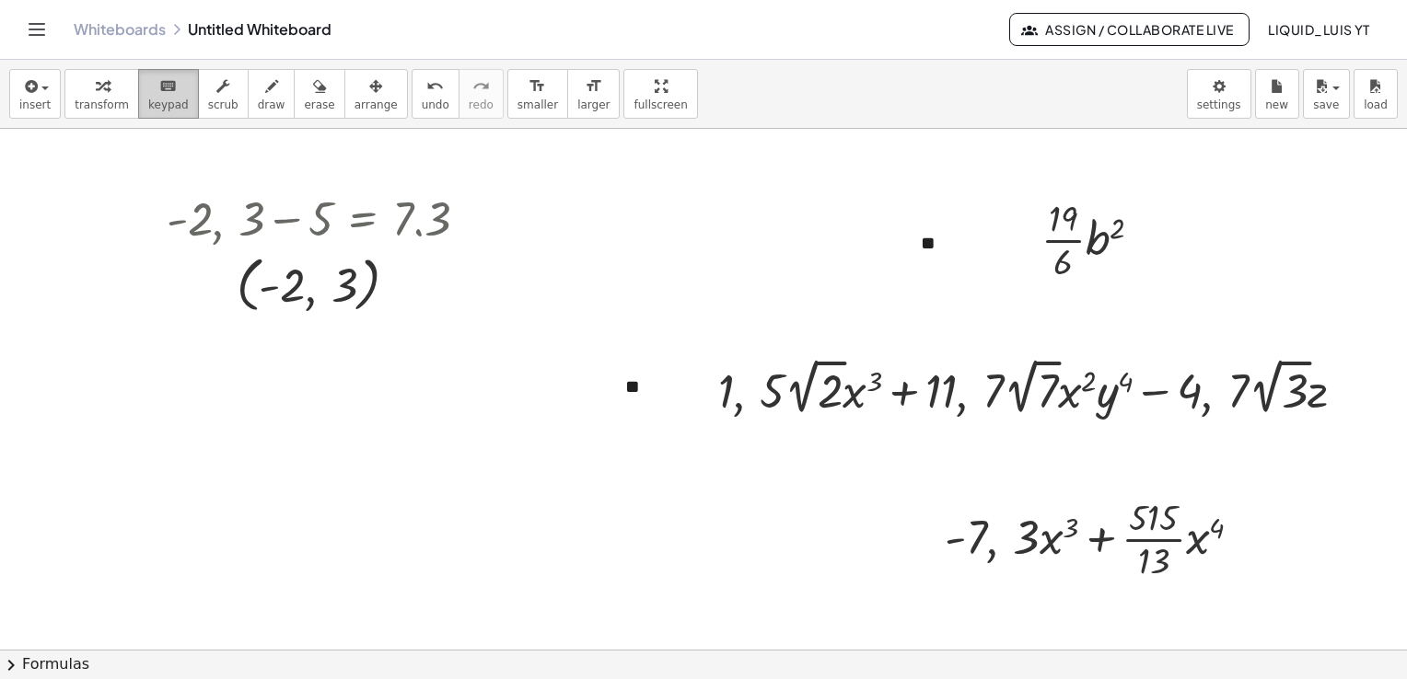
click at [148, 99] on span "keypad" at bounding box center [168, 105] width 41 height 13
click at [41, 105] on span "insert" at bounding box center [34, 105] width 31 height 13
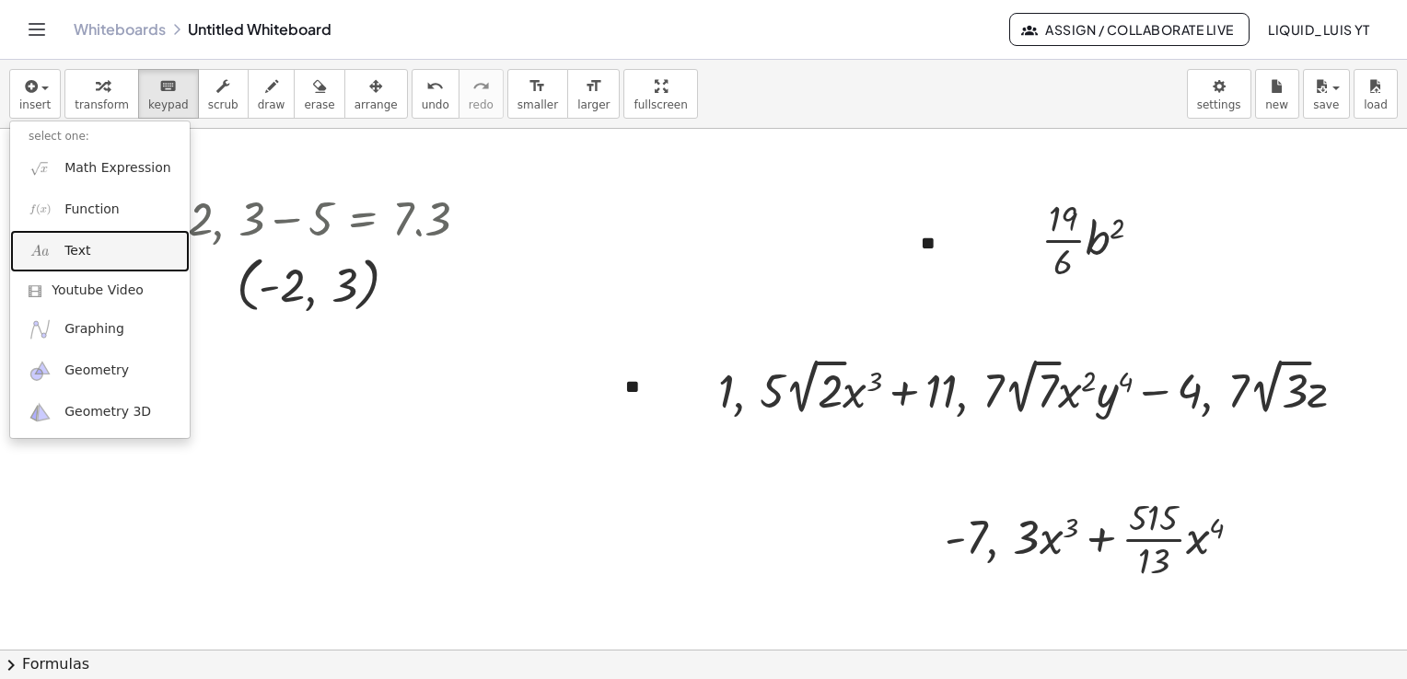
click at [88, 254] on link "Text" at bounding box center [100, 250] width 180 height 41
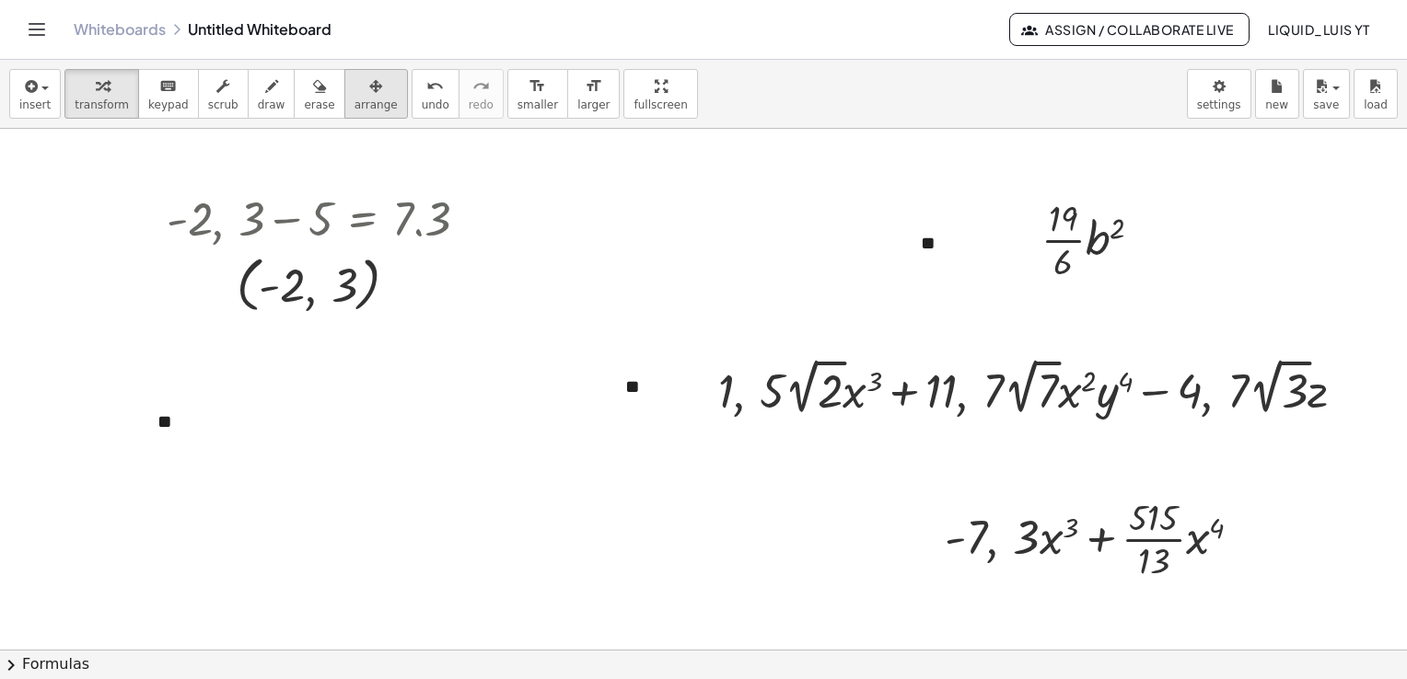
click at [357, 105] on span "arrange" at bounding box center [375, 105] width 43 height 13
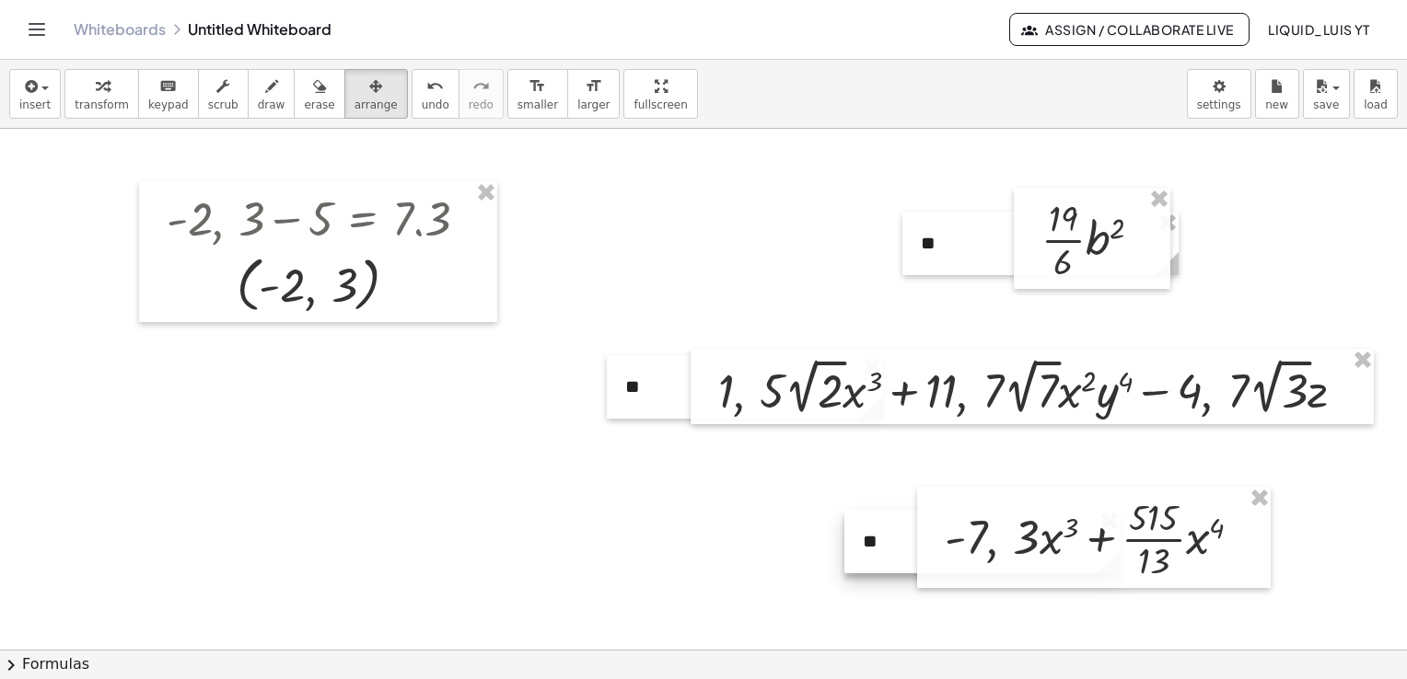
drag, startPoint x: 364, startPoint y: 458, endPoint x: 1029, endPoint y: 552, distance: 672.4
click at [40, 109] on span "insert" at bounding box center [34, 105] width 31 height 13
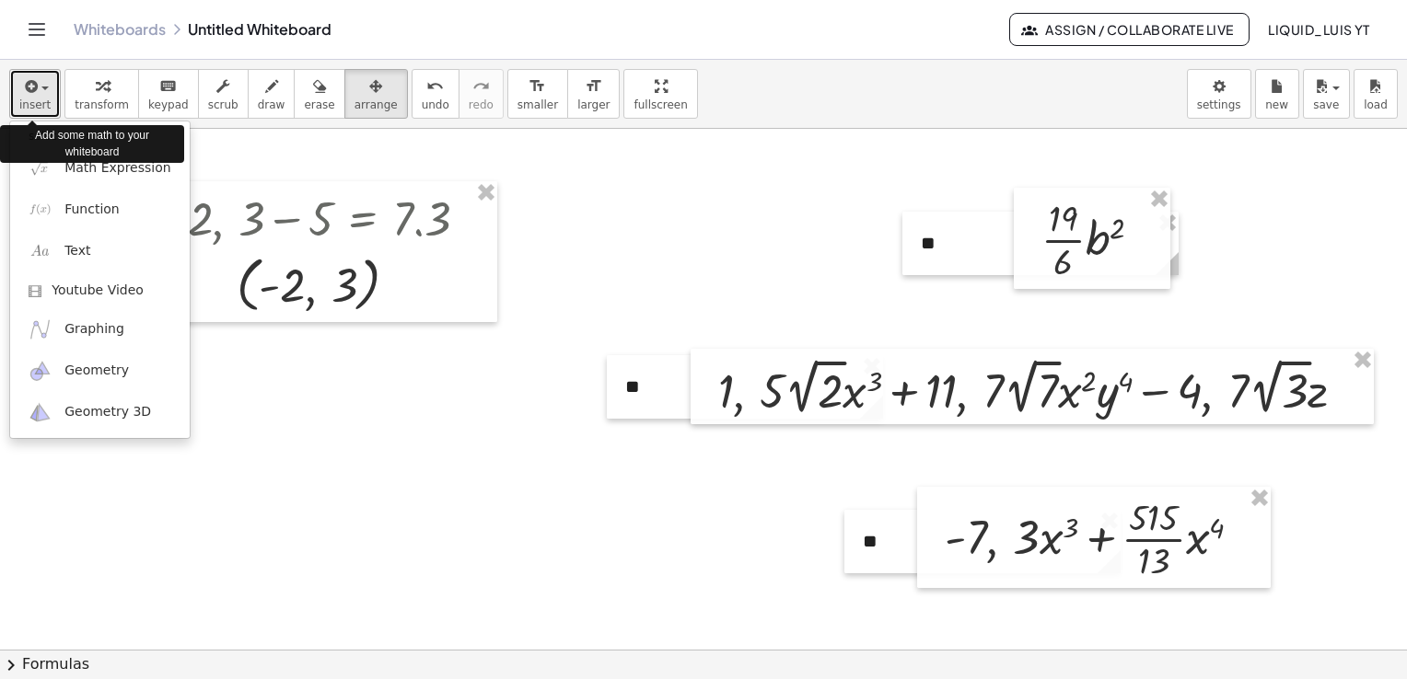
click at [40, 109] on span "insert" at bounding box center [34, 105] width 31 height 13
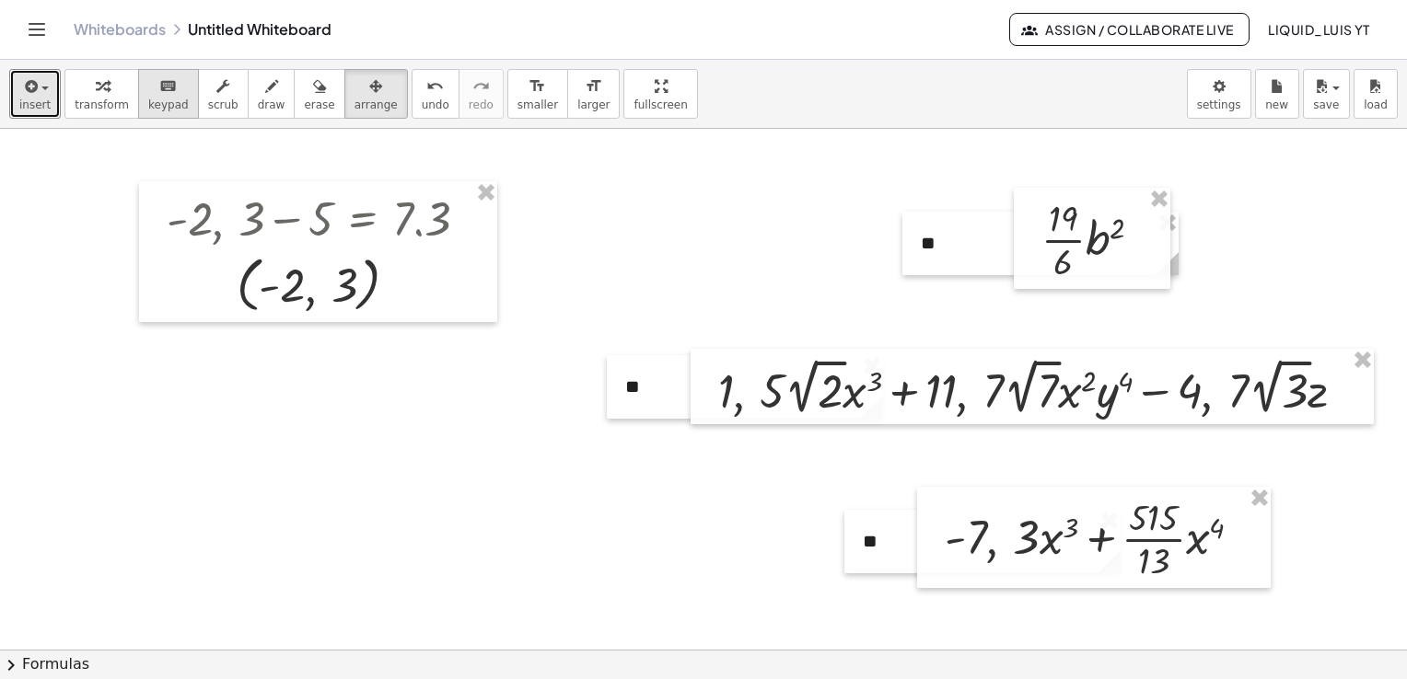
click at [159, 95] on icon "keyboard" at bounding box center [167, 86] width 17 height 22
